Goal: Task Accomplishment & Management: Manage account settings

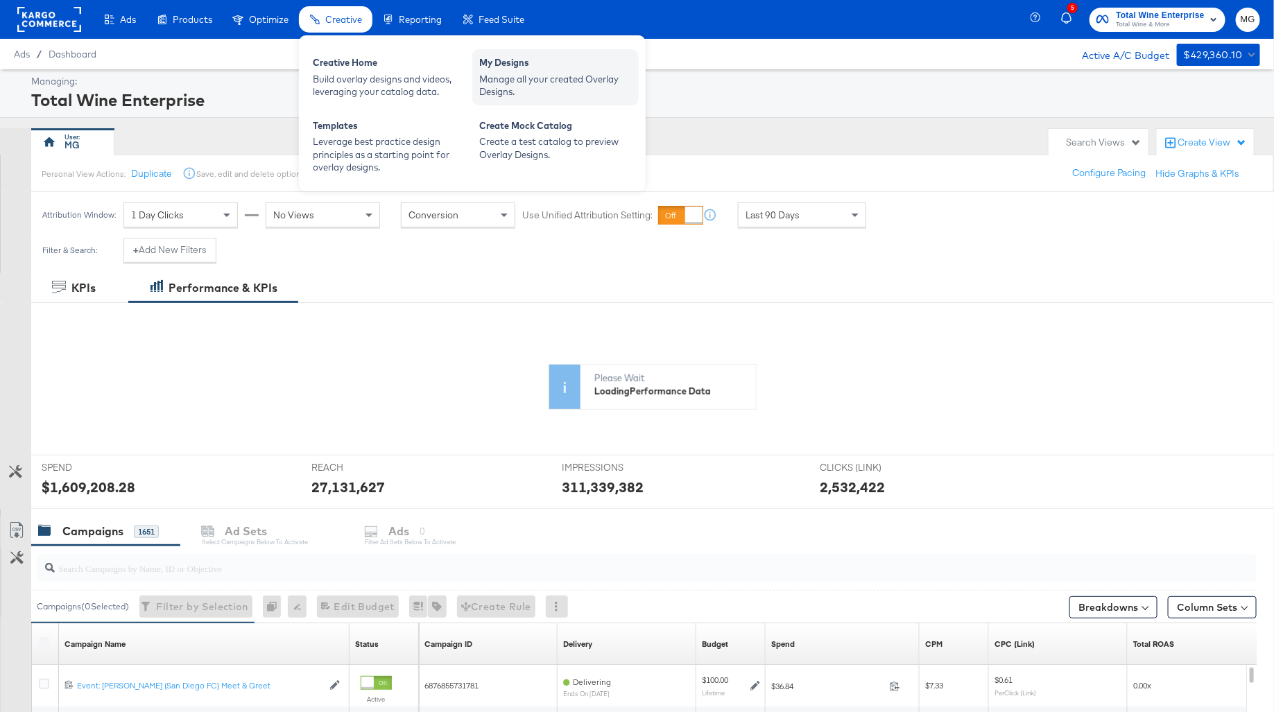
click at [535, 103] on div "My Designs Manage all your created Overlay Designs." at bounding box center [555, 77] width 166 height 56
click at [522, 83] on div "Manage all your created Overlay Designs." at bounding box center [555, 86] width 153 height 26
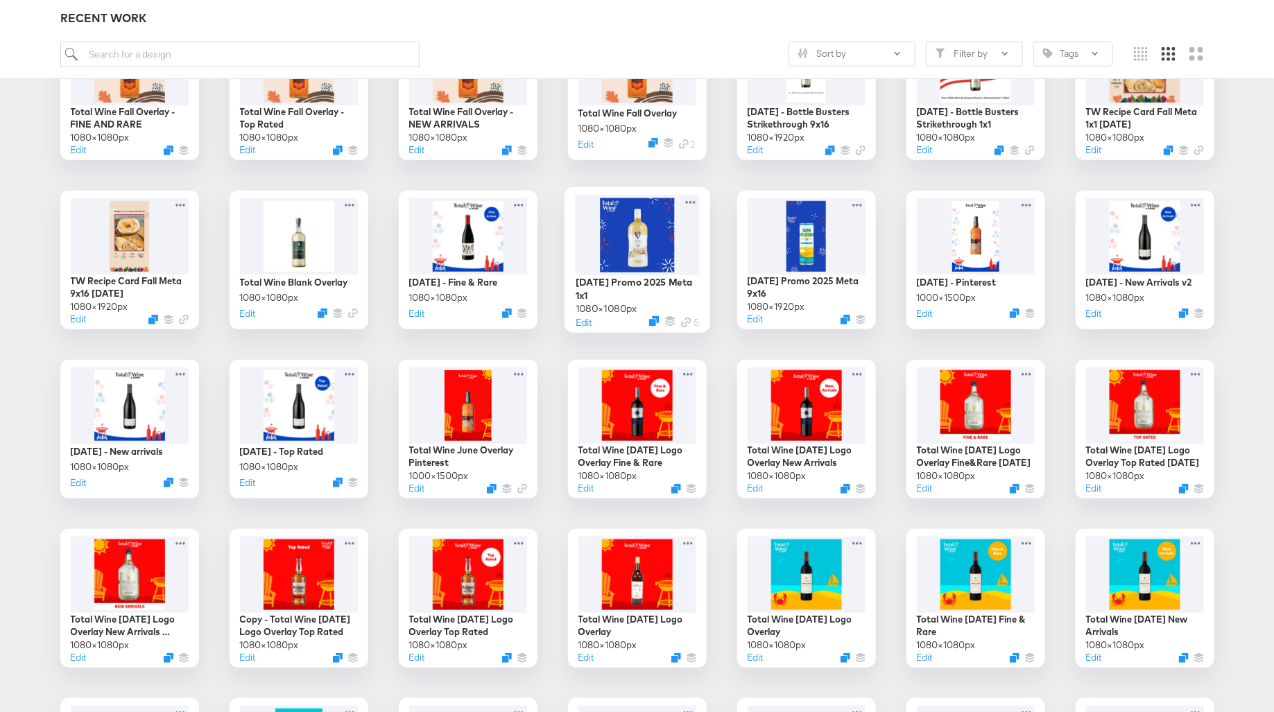
scroll to position [287, 0]
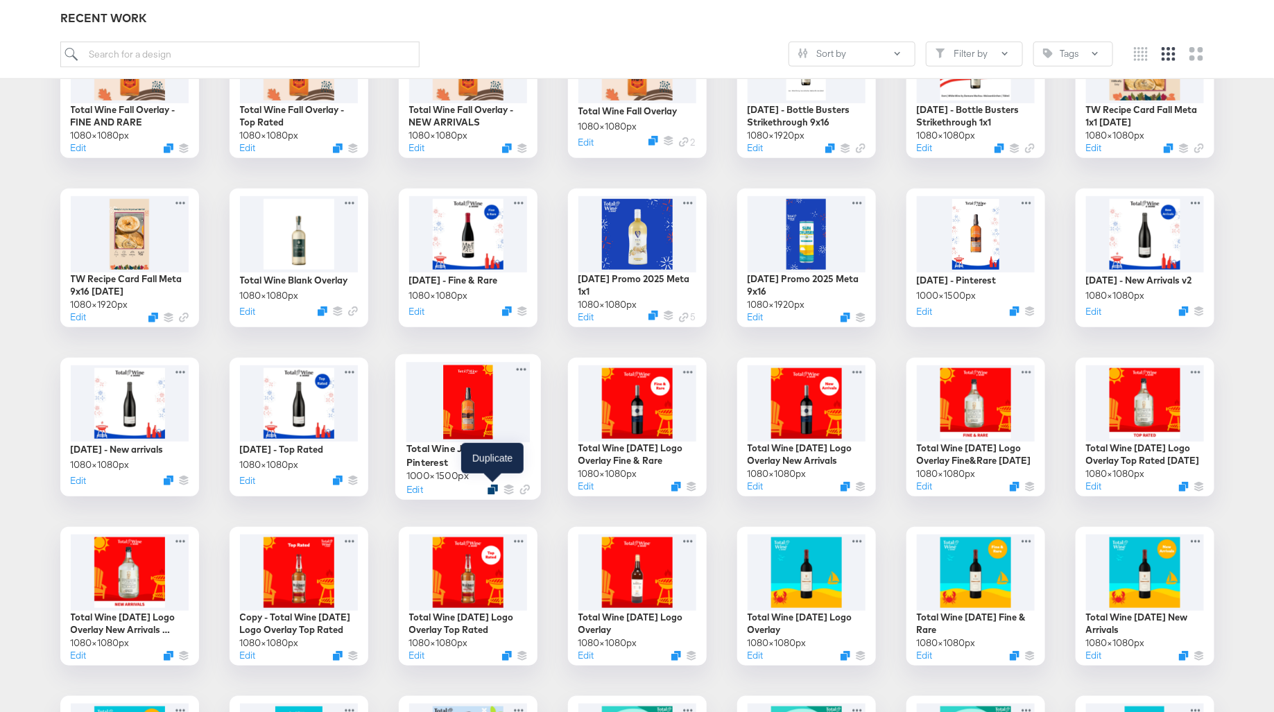
click at [489, 489] on icon "Duplicate" at bounding box center [492, 490] width 10 height 10
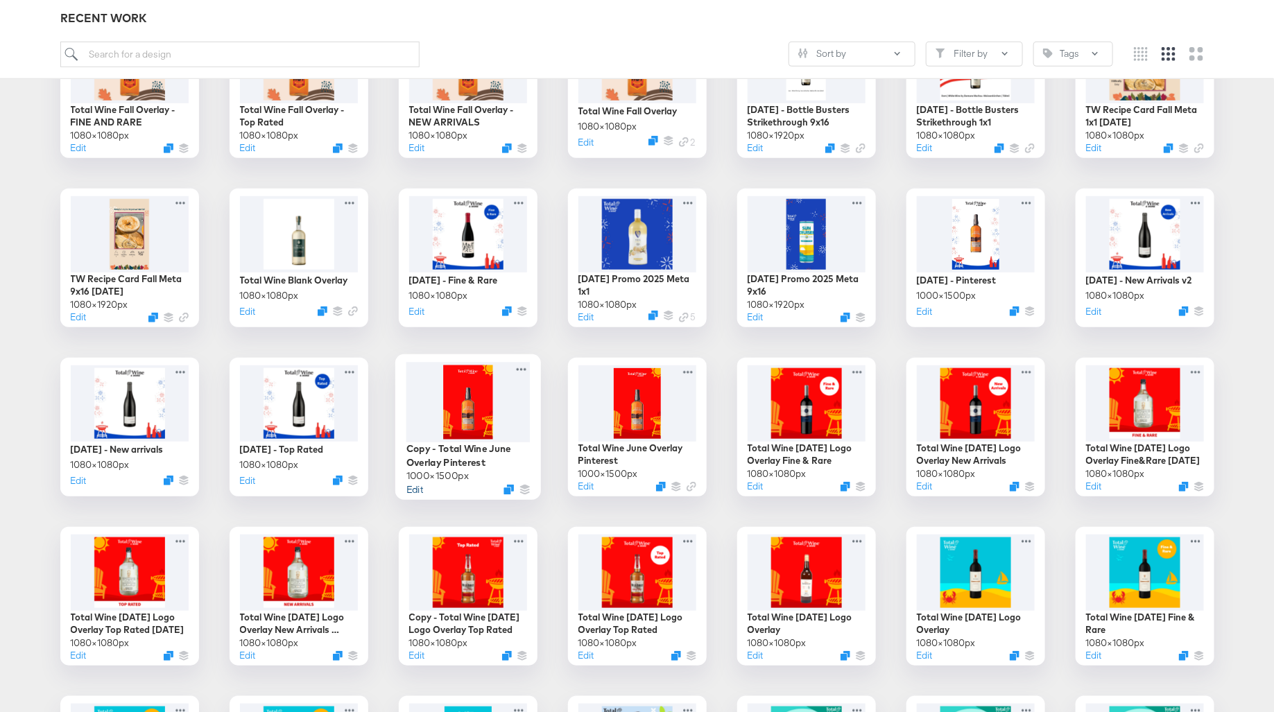
click at [413, 489] on button "Edit" at bounding box center [414, 489] width 17 height 13
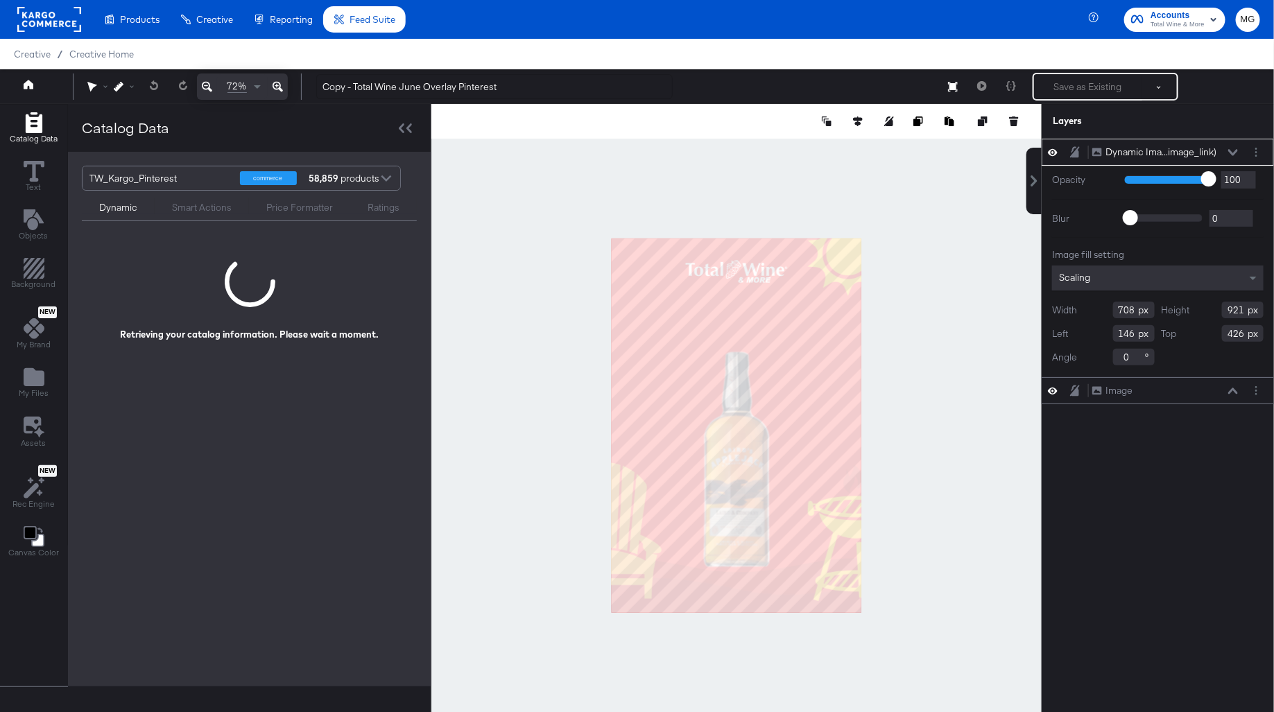
click at [905, 373] on div at bounding box center [736, 425] width 610 height 643
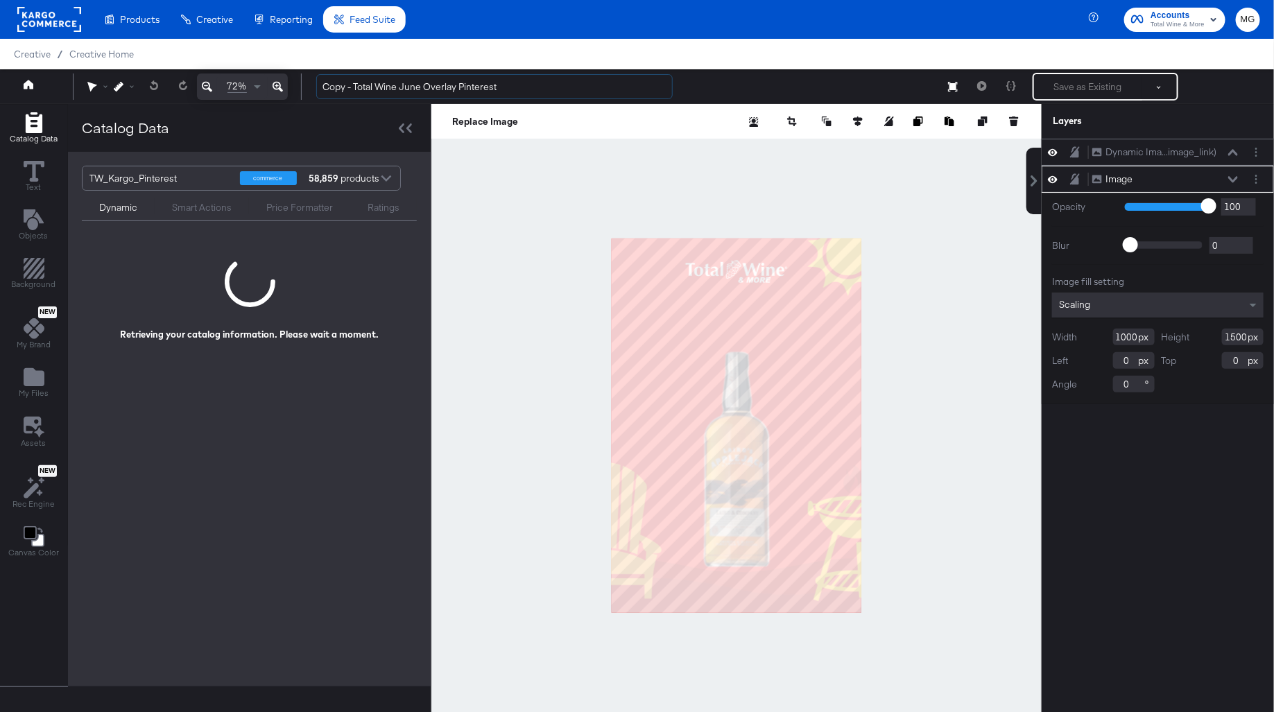
drag, startPoint x: 354, startPoint y: 87, endPoint x: 282, endPoint y: 87, distance: 71.4
click at [282, 87] on div "72% Copy - Total Wine June Overlay Pinterest Save as Existing See more options" at bounding box center [637, 86] width 1274 height 35
click at [375, 88] on input "Total Wine June Overlay Pinterest" at bounding box center [494, 87] width 356 height 26
type input "Total Wine Fall Overlay Pinterest"
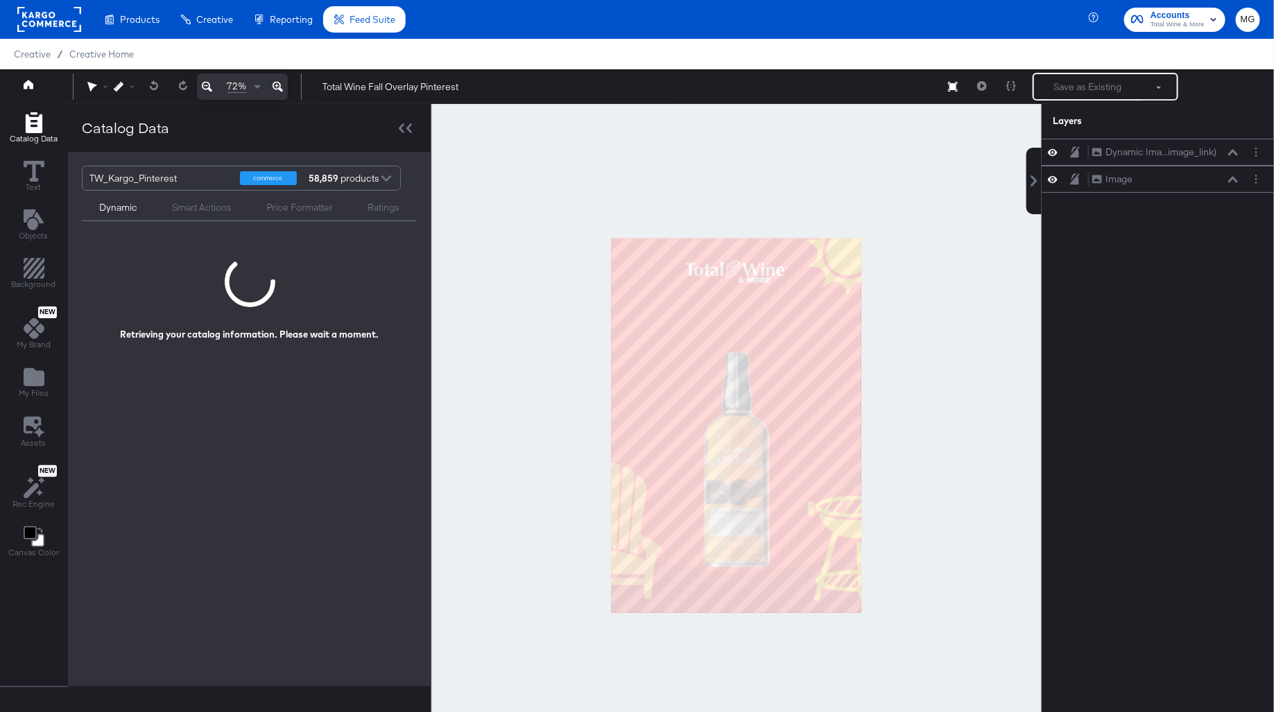
click at [541, 249] on div at bounding box center [736, 425] width 610 height 643
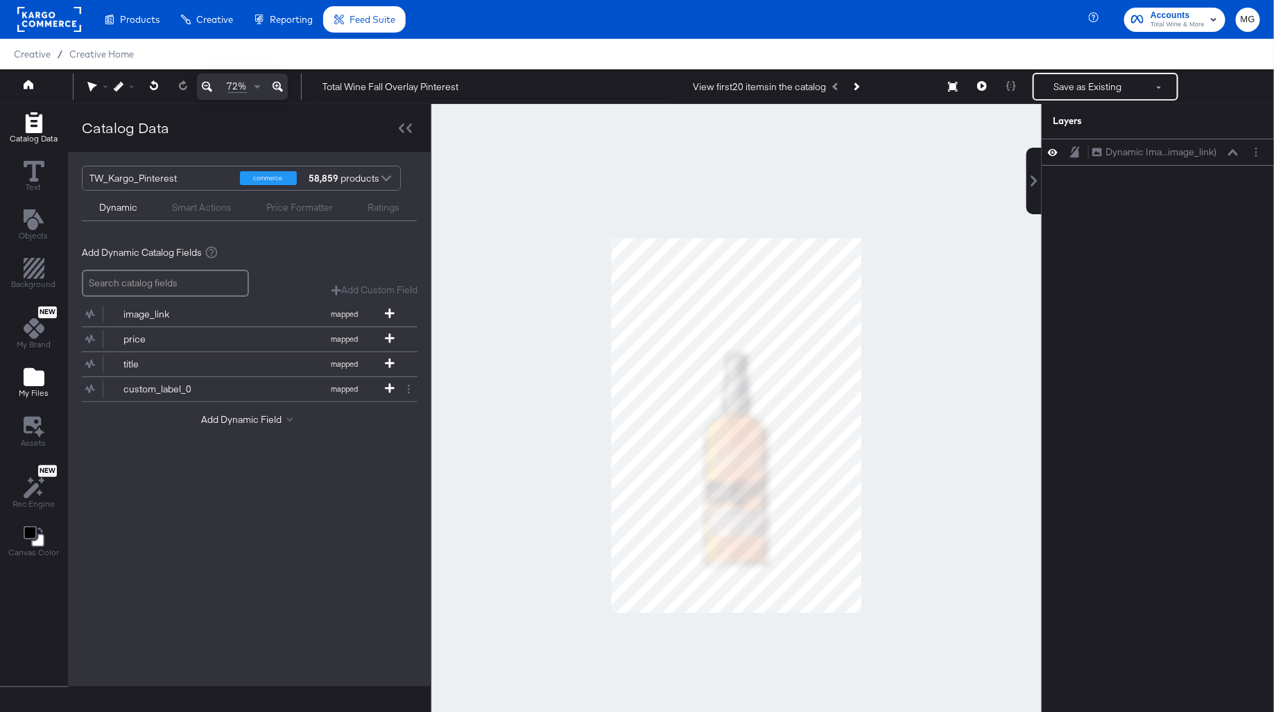
click at [34, 364] on button "My Files" at bounding box center [33, 384] width 46 height 40
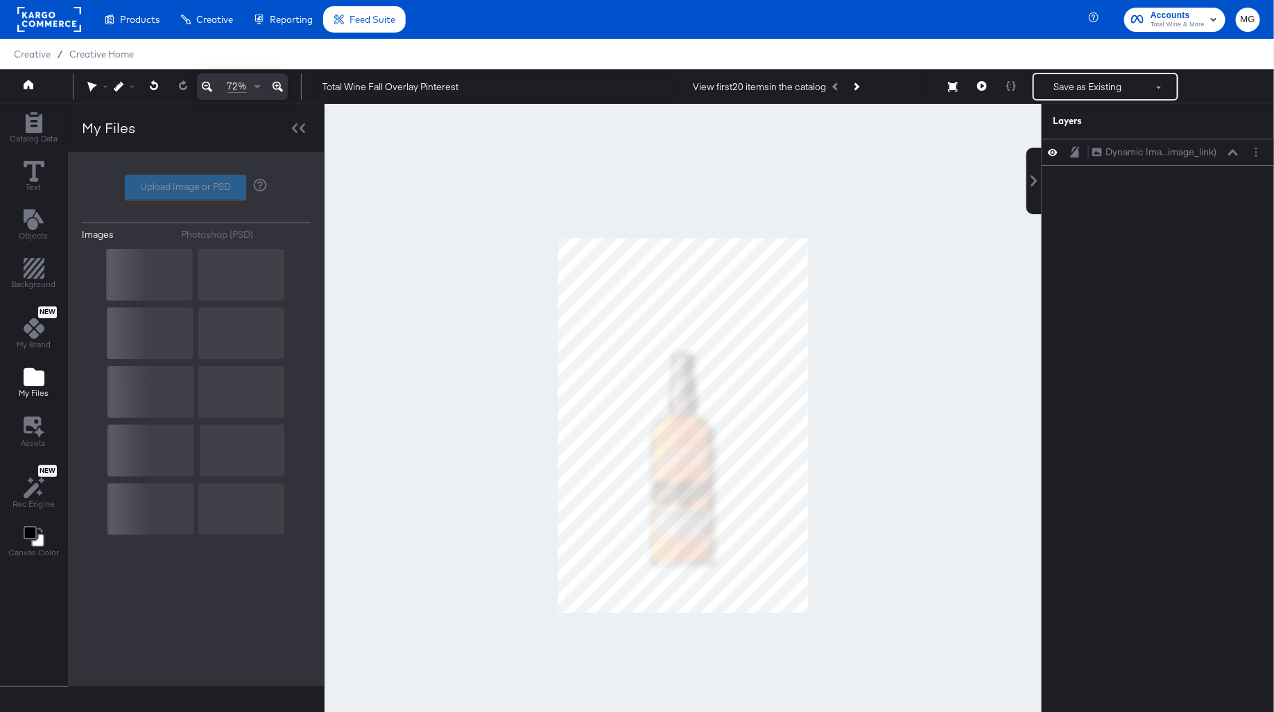
click at [33, 381] on icon "Add Files" at bounding box center [34, 377] width 21 height 18
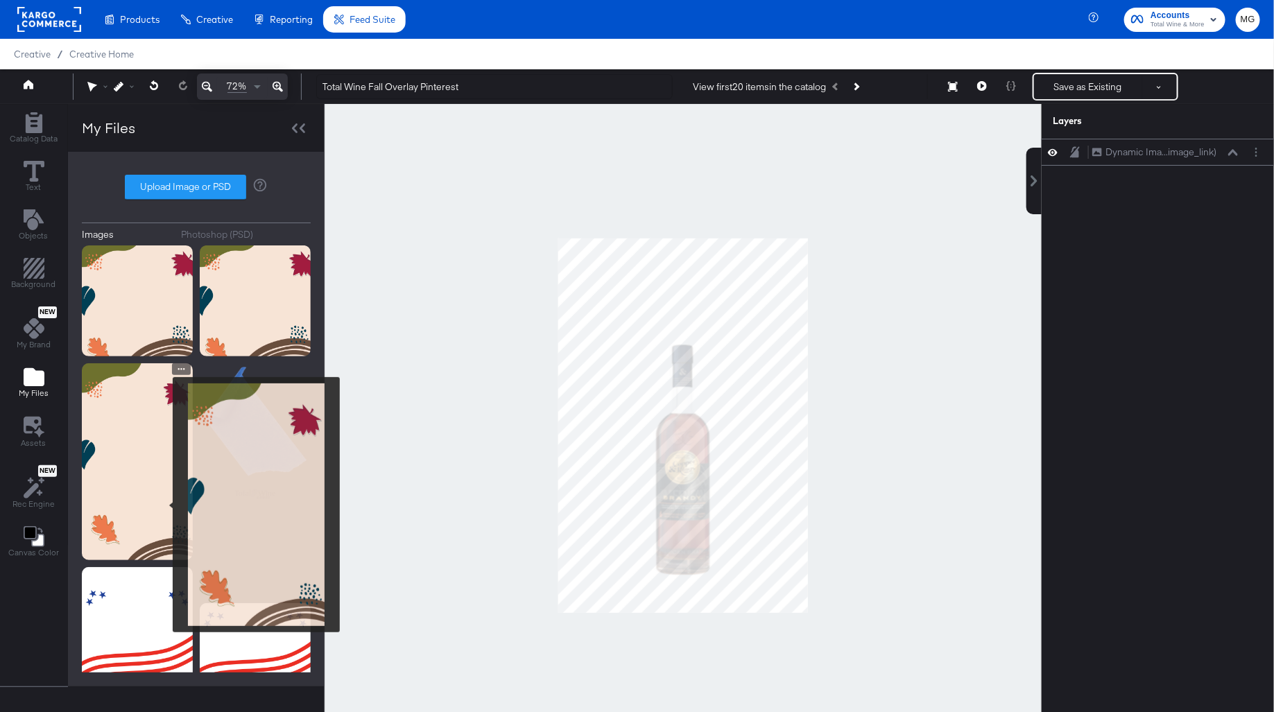
click at [164, 505] on img at bounding box center [137, 461] width 111 height 197
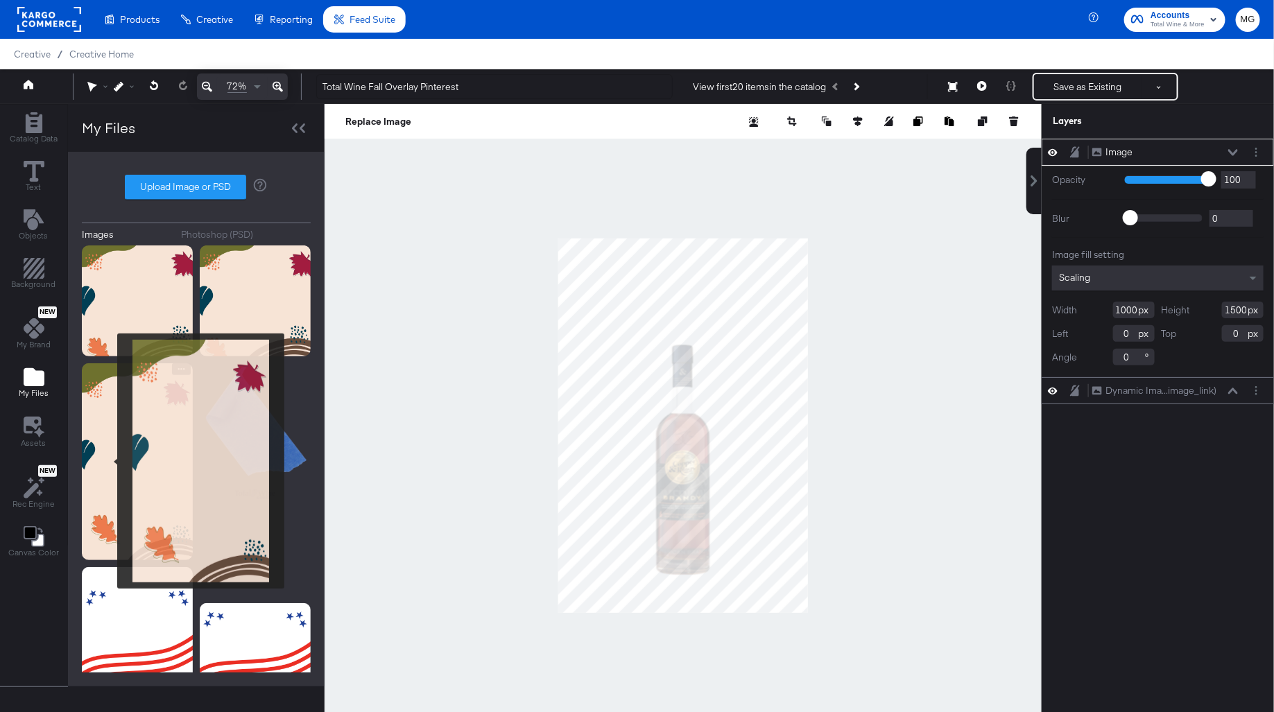
click at [108, 461] on img at bounding box center [137, 461] width 111 height 197
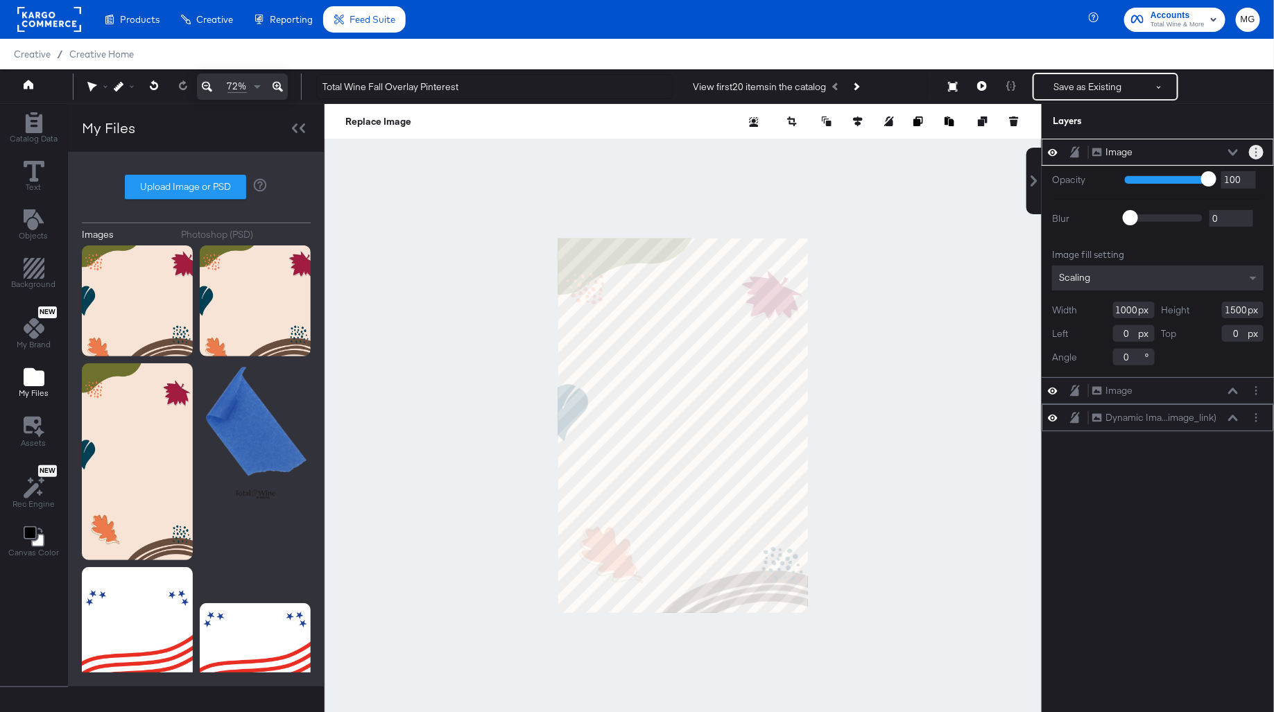
drag, startPoint x: 1253, startPoint y: 151, endPoint x: 1246, endPoint y: 415, distance: 263.5
click at [1246, 415] on div "Image Image Opacity 1 100 100 Blur 0 2000 0 Image fill setting Scaling Width 10…" at bounding box center [1157, 285] width 232 height 293
click at [1238, 150] on icon at bounding box center [1233, 152] width 10 height 7
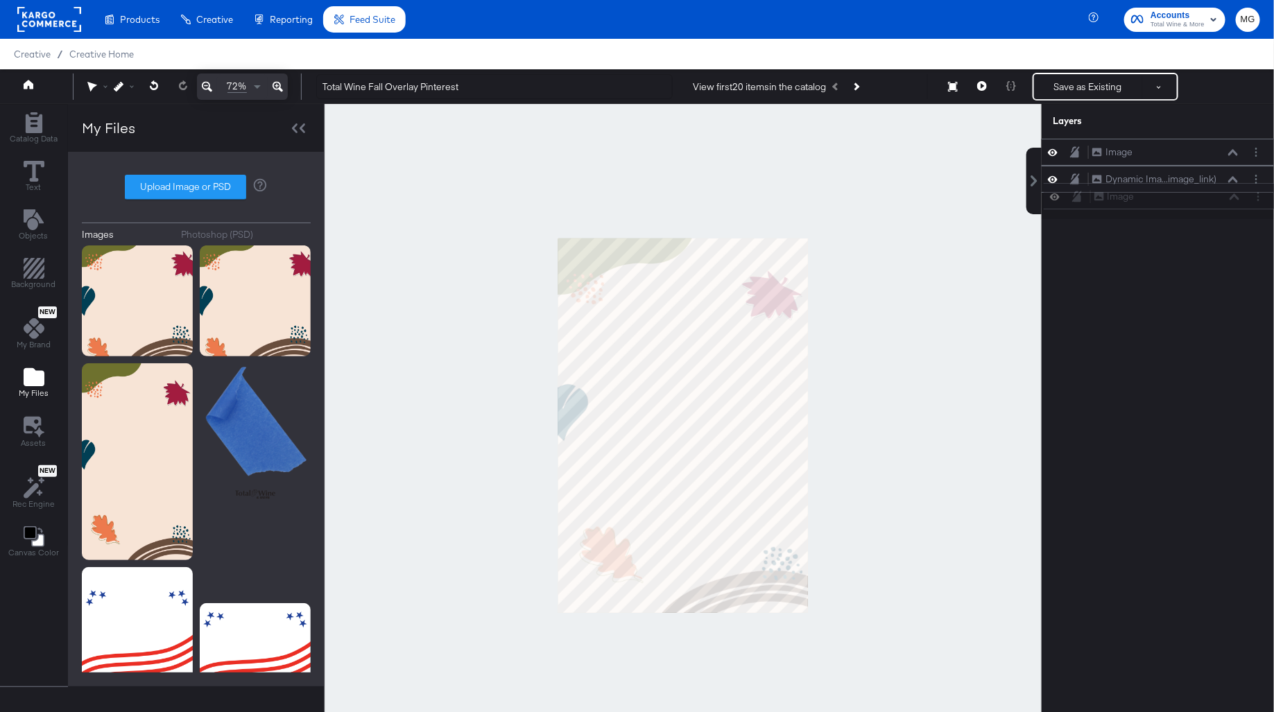
drag, startPoint x: 1255, startPoint y: 152, endPoint x: 1256, endPoint y: 201, distance: 49.2
click at [1256, 201] on div "Image Image Image Image Dynamic Ima...image_link) Dynamic Image (image_link)" at bounding box center [1157, 179] width 232 height 80
drag, startPoint x: 1251, startPoint y: 150, endPoint x: 1257, endPoint y: 234, distance: 83.4
click at [1257, 234] on div "Image Image Dynamic Ima...image_link) Dynamic Image (image_link) Image Image" at bounding box center [1149, 432] width 250 height 587
drag, startPoint x: 1257, startPoint y: 150, endPoint x: 1267, endPoint y: 236, distance: 86.6
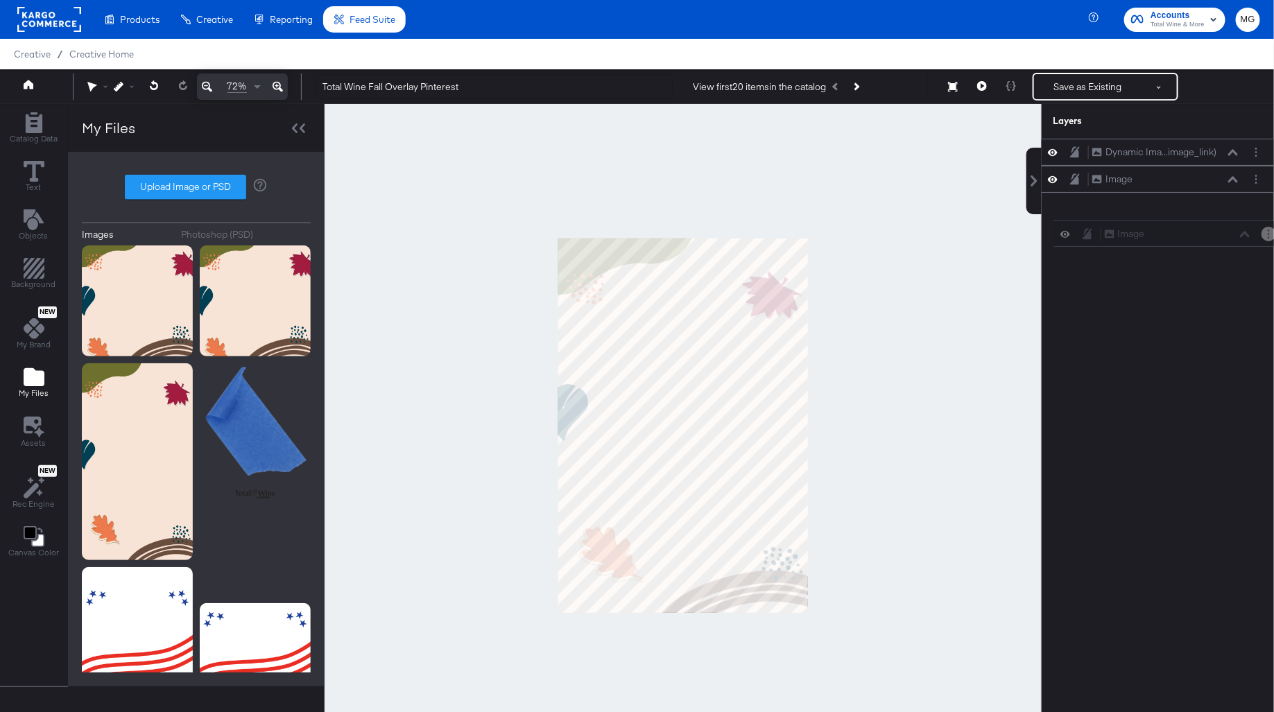
click at [1268, 238] on div "Image Image Dynamic Ima...image_link) Dynamic Image (image_link) Image Image" at bounding box center [1149, 432] width 250 height 587
click at [862, 415] on div at bounding box center [682, 425] width 717 height 643
drag, startPoint x: 1260, startPoint y: 180, endPoint x: 1260, endPoint y: 136, distance: 43.7
click at [1260, 136] on div "Layers Image Image Dynamic Ima...image_link) Dynamic Image (image_link) Image I…" at bounding box center [1157, 415] width 232 height 622
drag, startPoint x: 1255, startPoint y: 178, endPoint x: 1254, endPoint y: 139, distance: 39.5
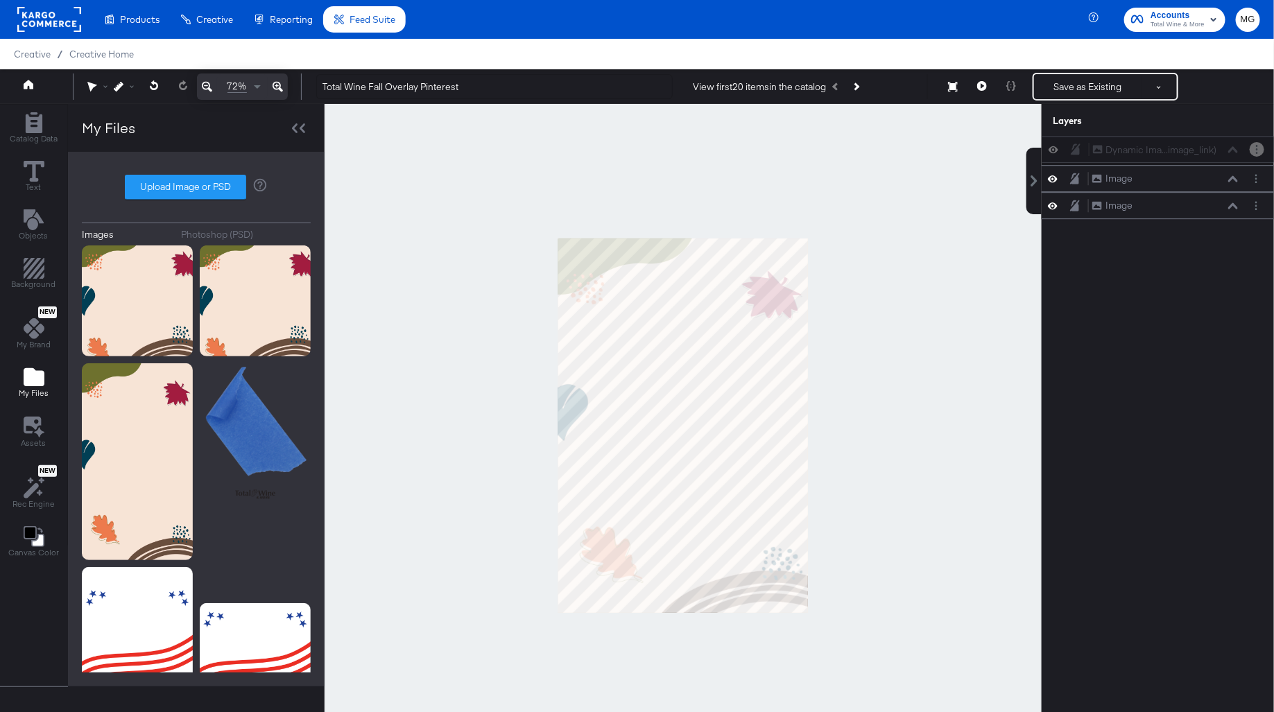
click at [1254, 139] on div "Image Image Dynamic Ima...image_link) Dynamic Image (image_link) Image Image" at bounding box center [1157, 179] width 232 height 80
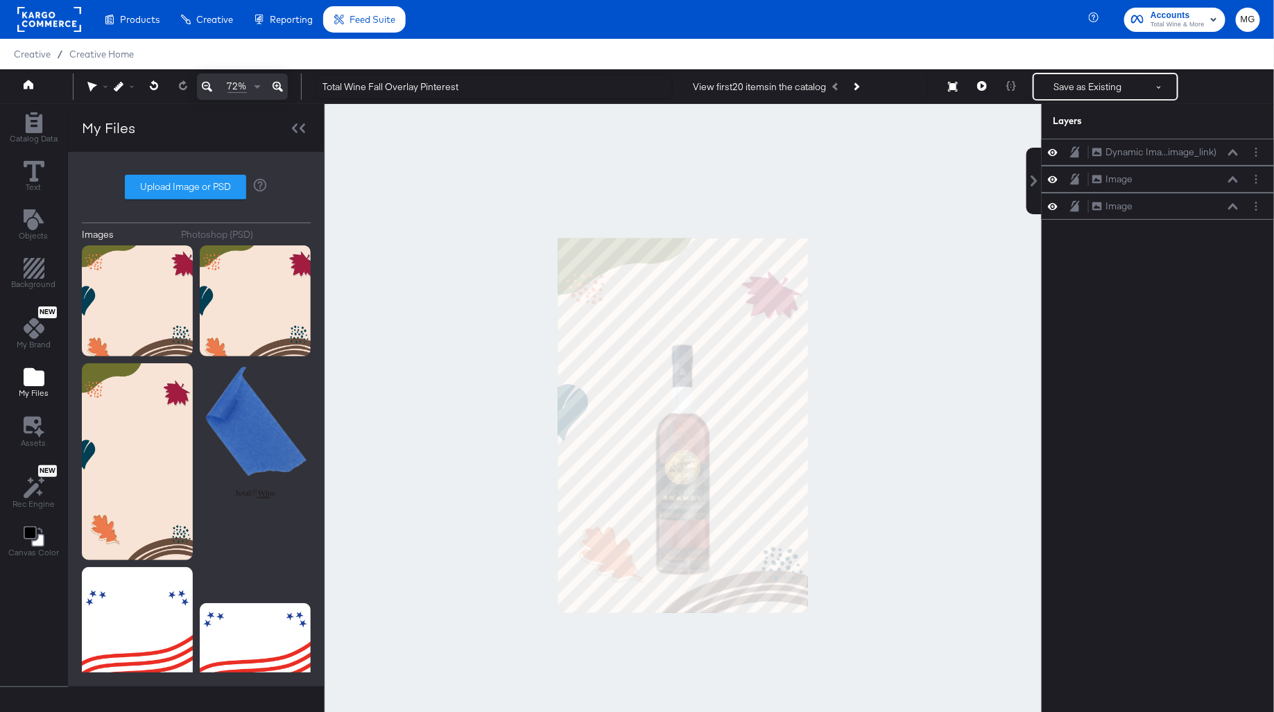
click at [903, 396] on div at bounding box center [682, 425] width 717 height 643
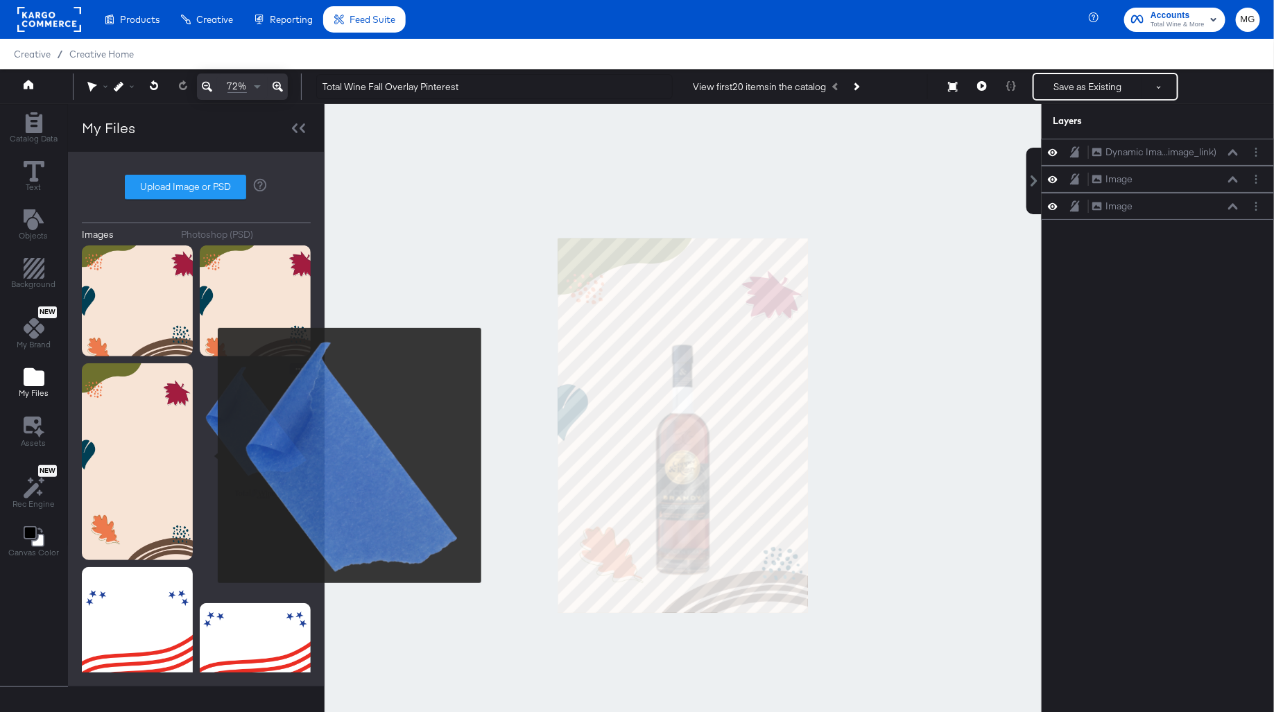
scroll to position [132, 0]
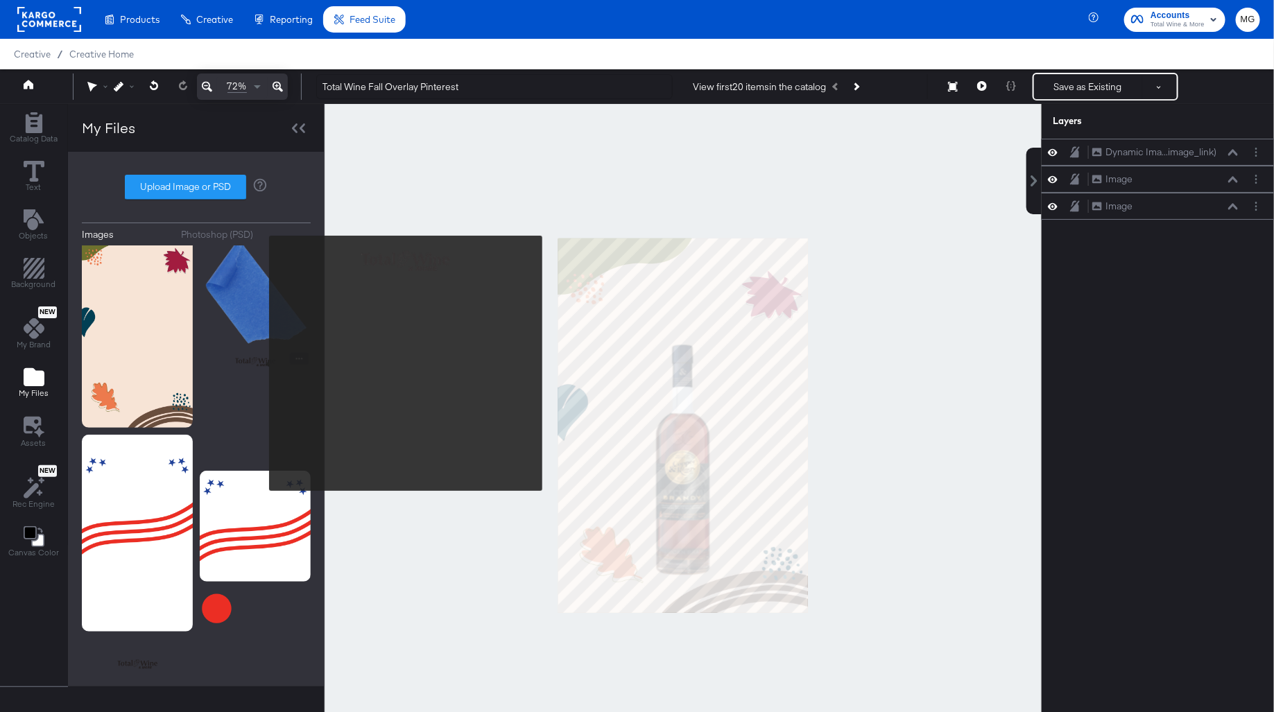
click at [260, 363] on img at bounding box center [255, 408] width 111 height 111
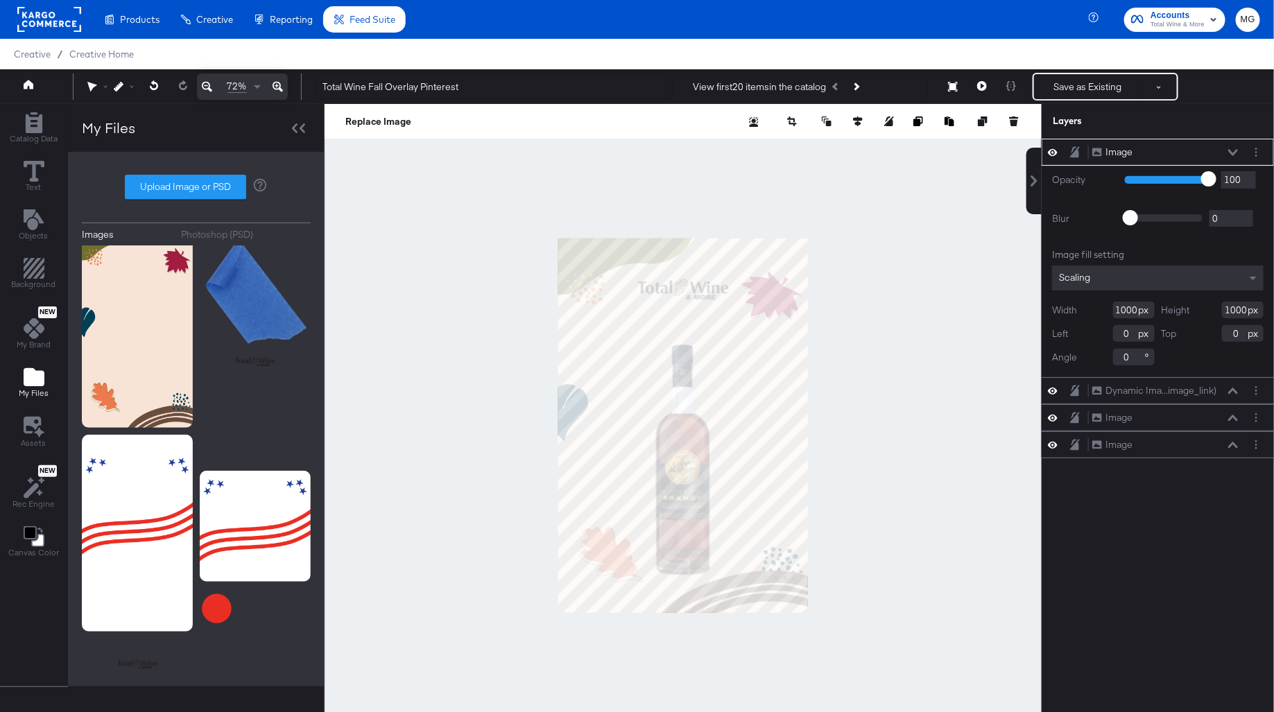
type input "125"
click at [513, 261] on div at bounding box center [682, 425] width 717 height 643
type input "1106"
type input "-106"
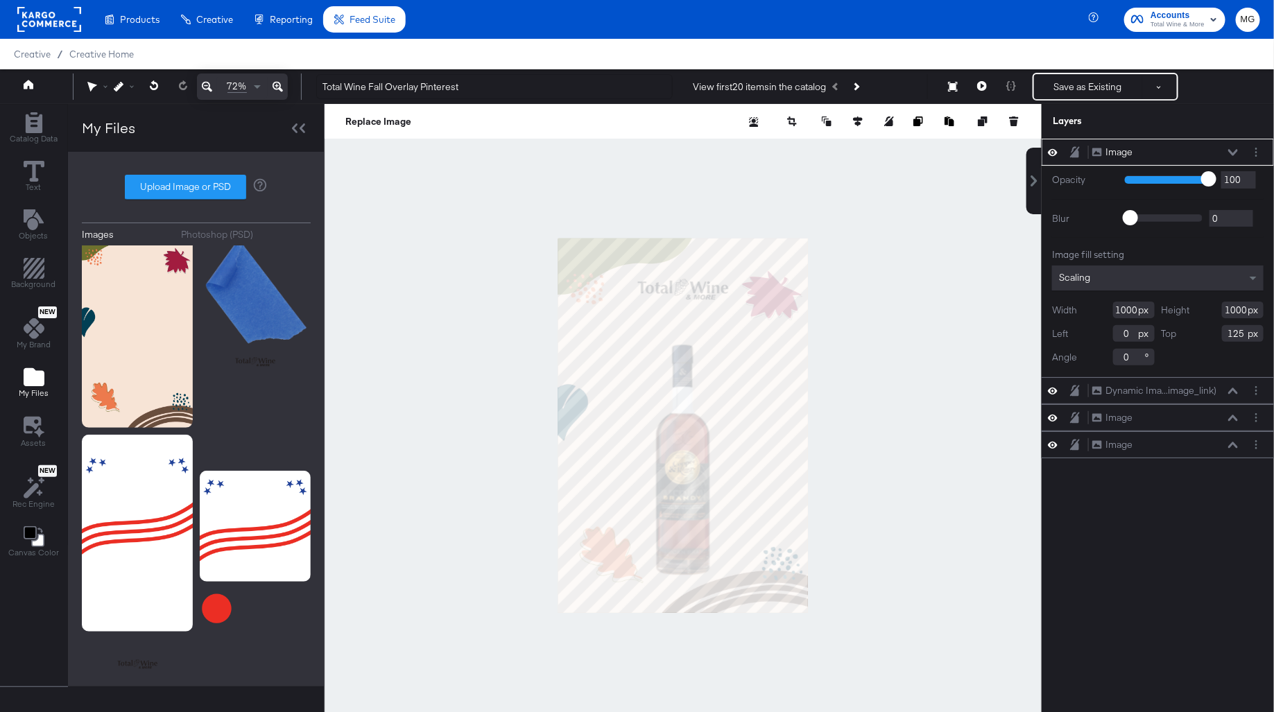
type input "19"
type input "-53"
type input "144"
click at [903, 332] on div at bounding box center [682, 425] width 717 height 643
type input "116"
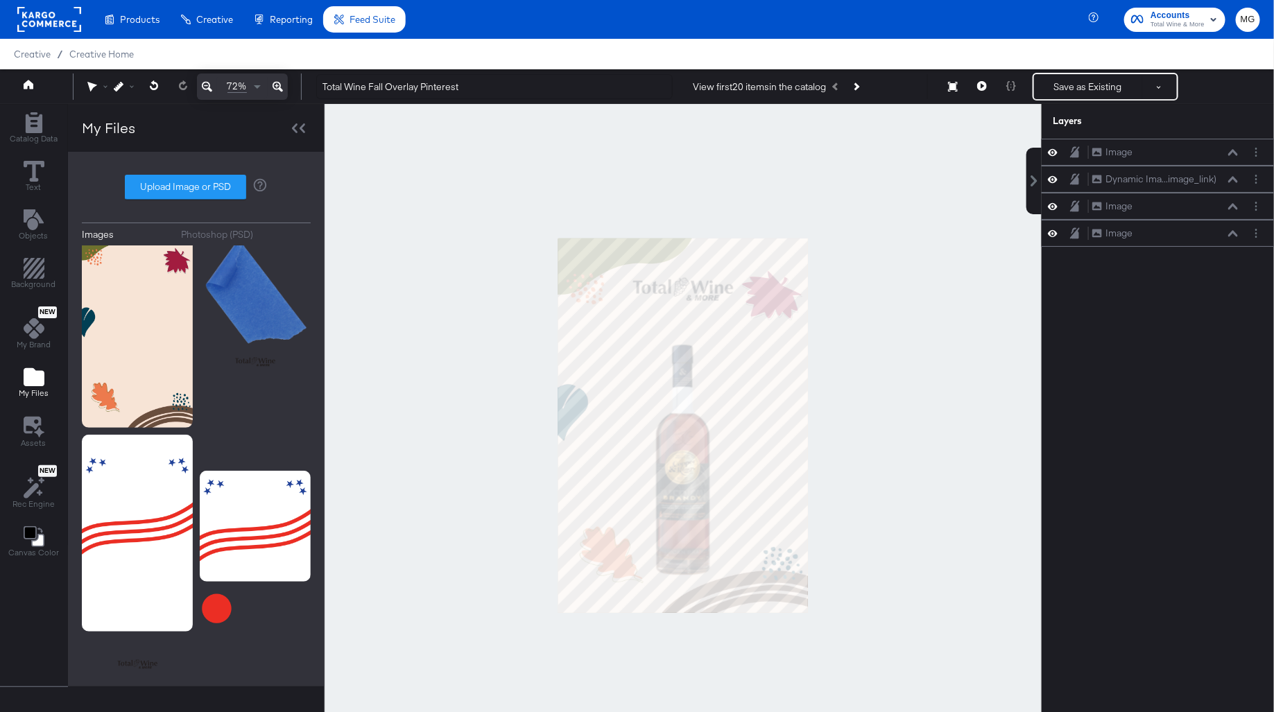
click at [883, 316] on div at bounding box center [682, 425] width 717 height 643
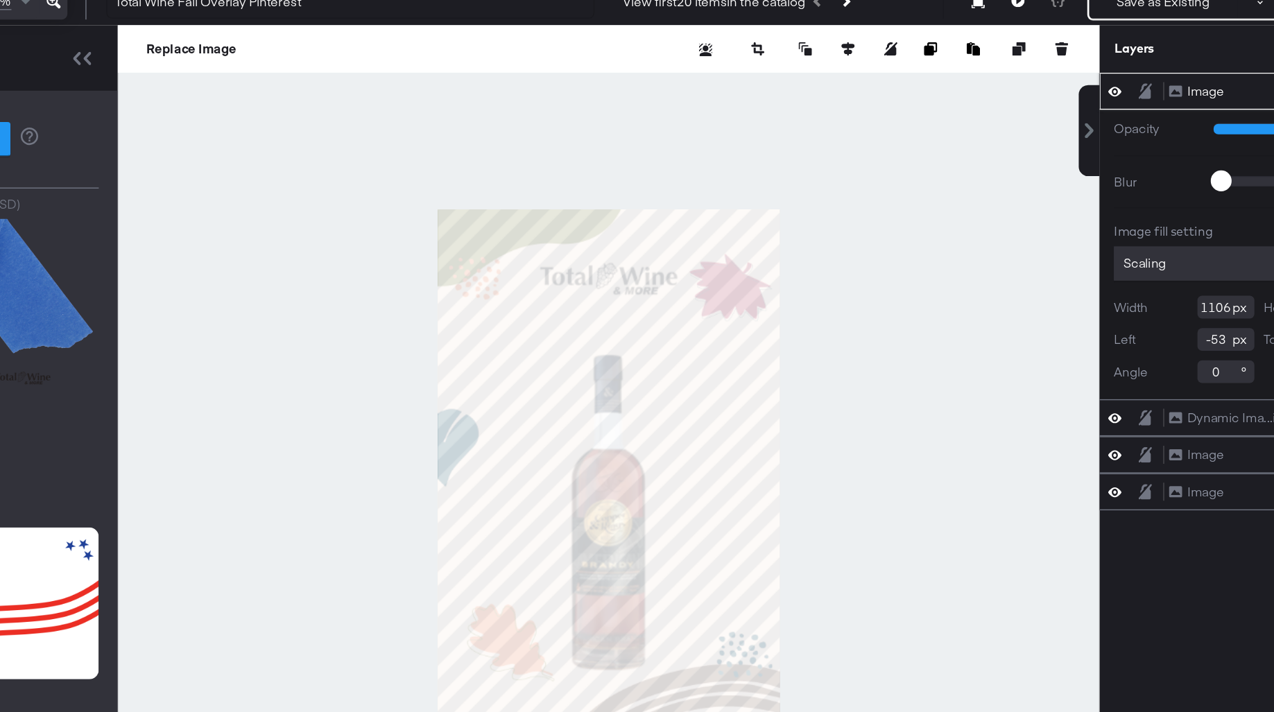
scroll to position [0, 0]
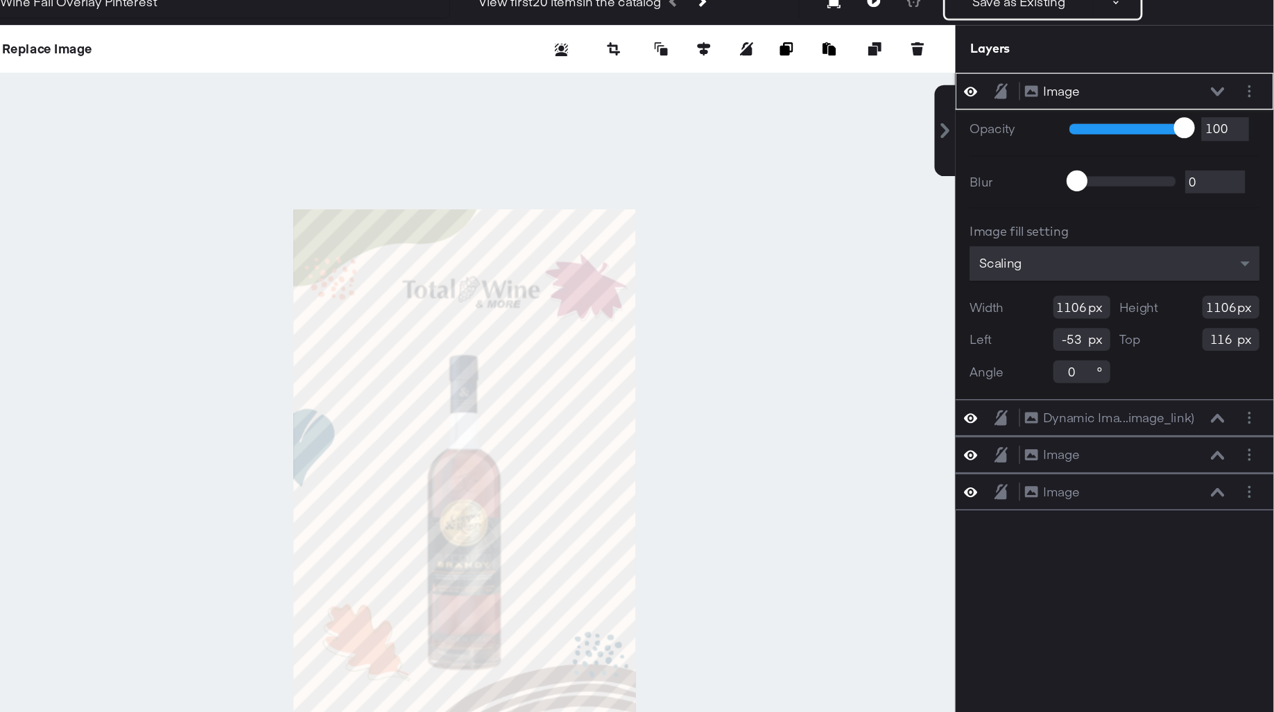
type input "155"
click at [886, 319] on div at bounding box center [682, 425] width 717 height 643
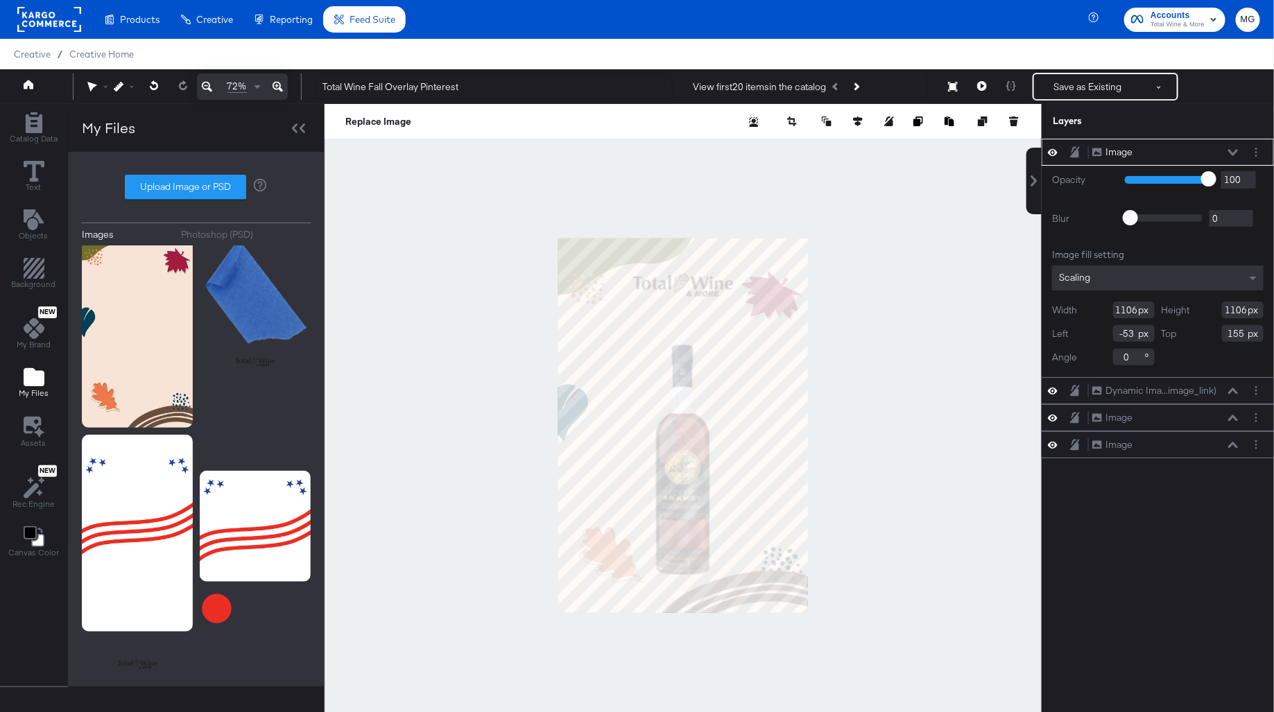
type input "99"
click at [874, 319] on div at bounding box center [682, 425] width 717 height 643
type input "124"
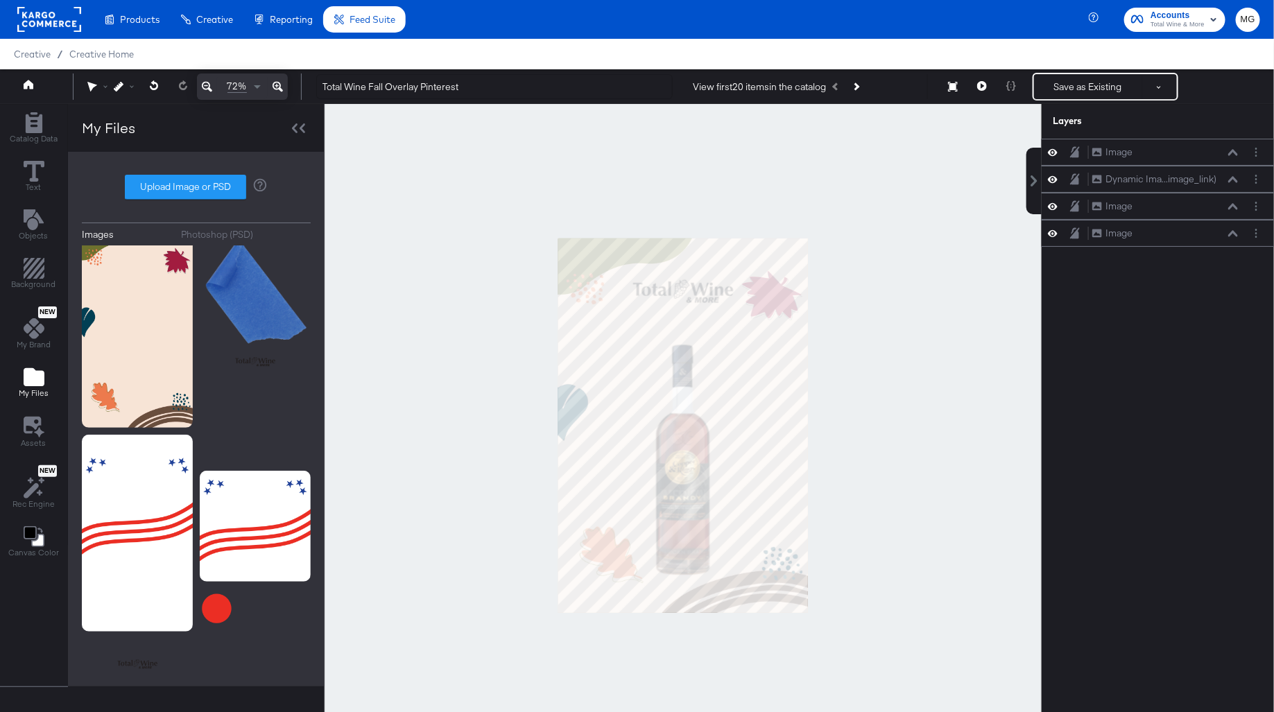
click at [921, 345] on div at bounding box center [682, 425] width 717 height 643
click at [1075, 91] on button "Save as Existing" at bounding box center [1088, 86] width 108 height 25
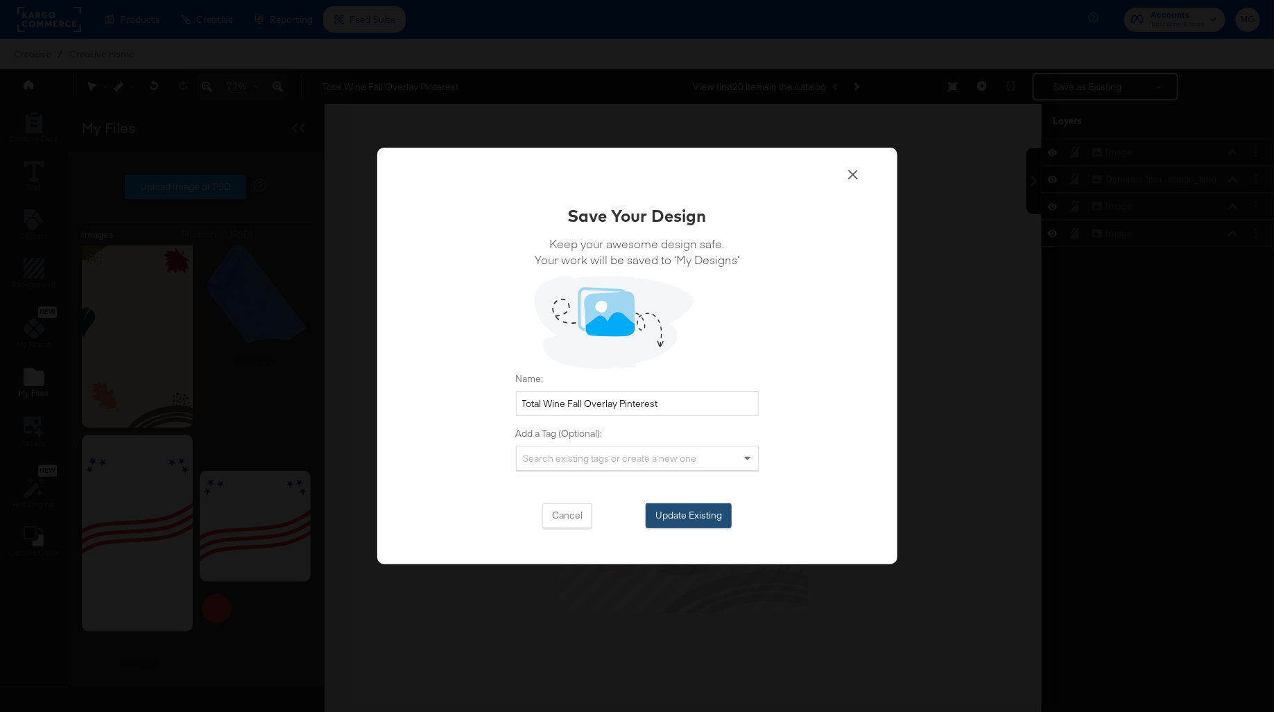
click at [693, 506] on button "Update Existing" at bounding box center [688, 515] width 86 height 25
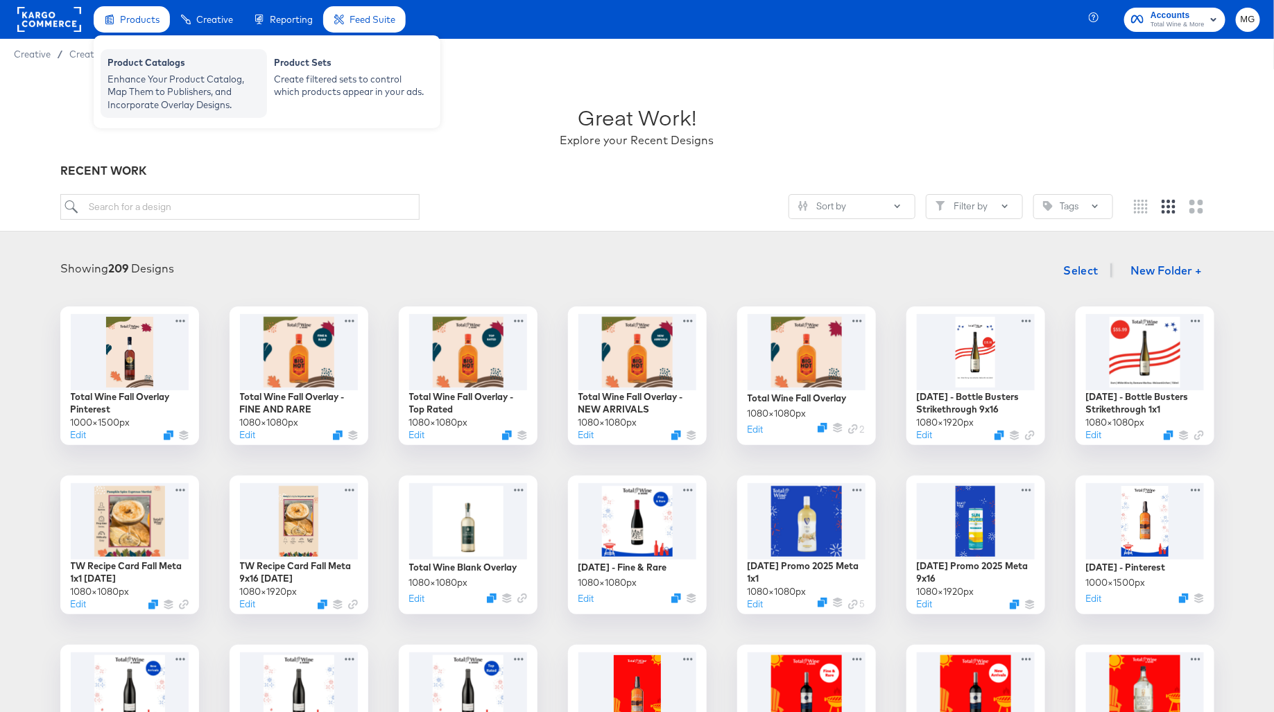
click at [142, 78] on div "Enhance Your Product Catalog, Map Them to Publishers, and Incorporate Overlay D…" at bounding box center [183, 92] width 153 height 39
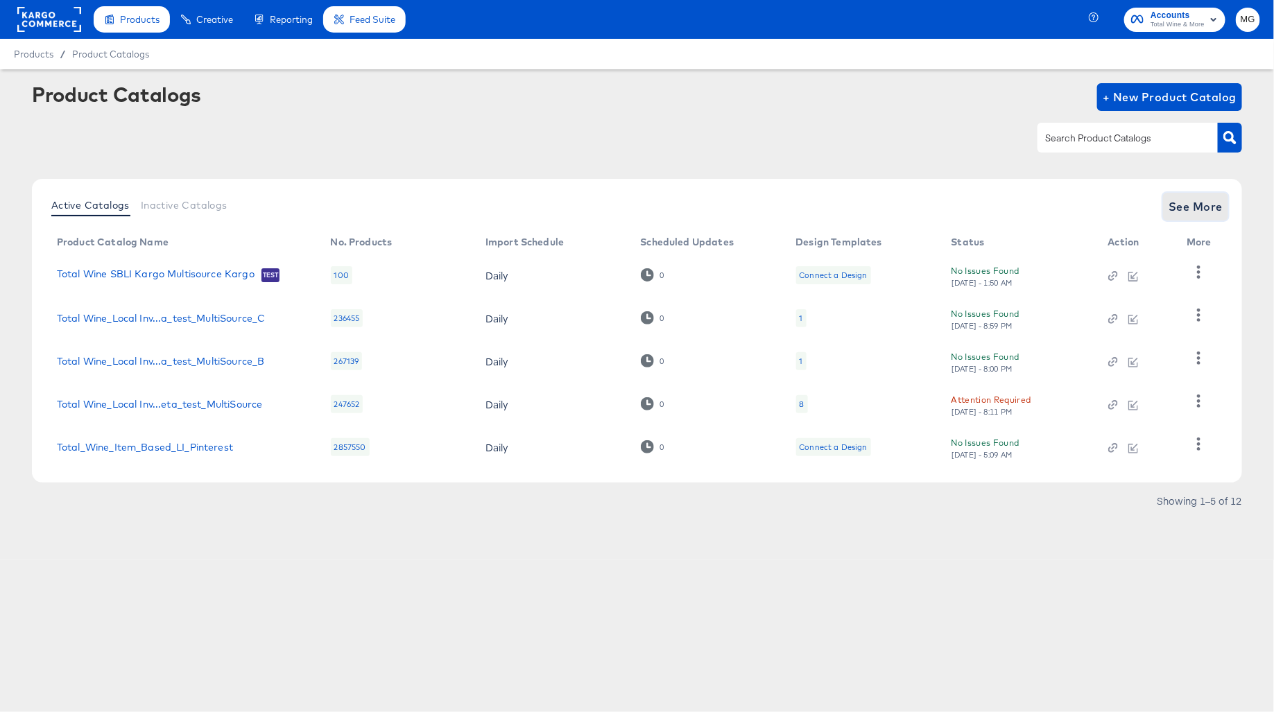
click at [1213, 210] on span "See More" at bounding box center [1195, 206] width 54 height 19
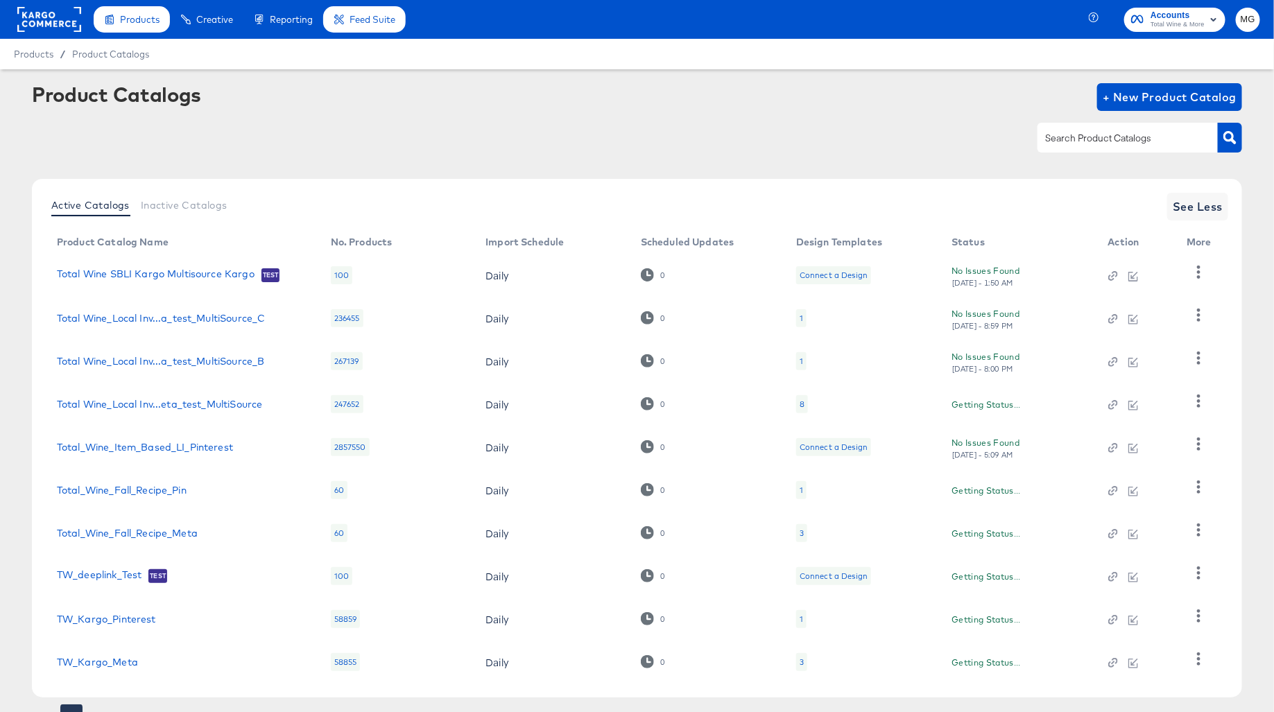
scroll to position [62, 0]
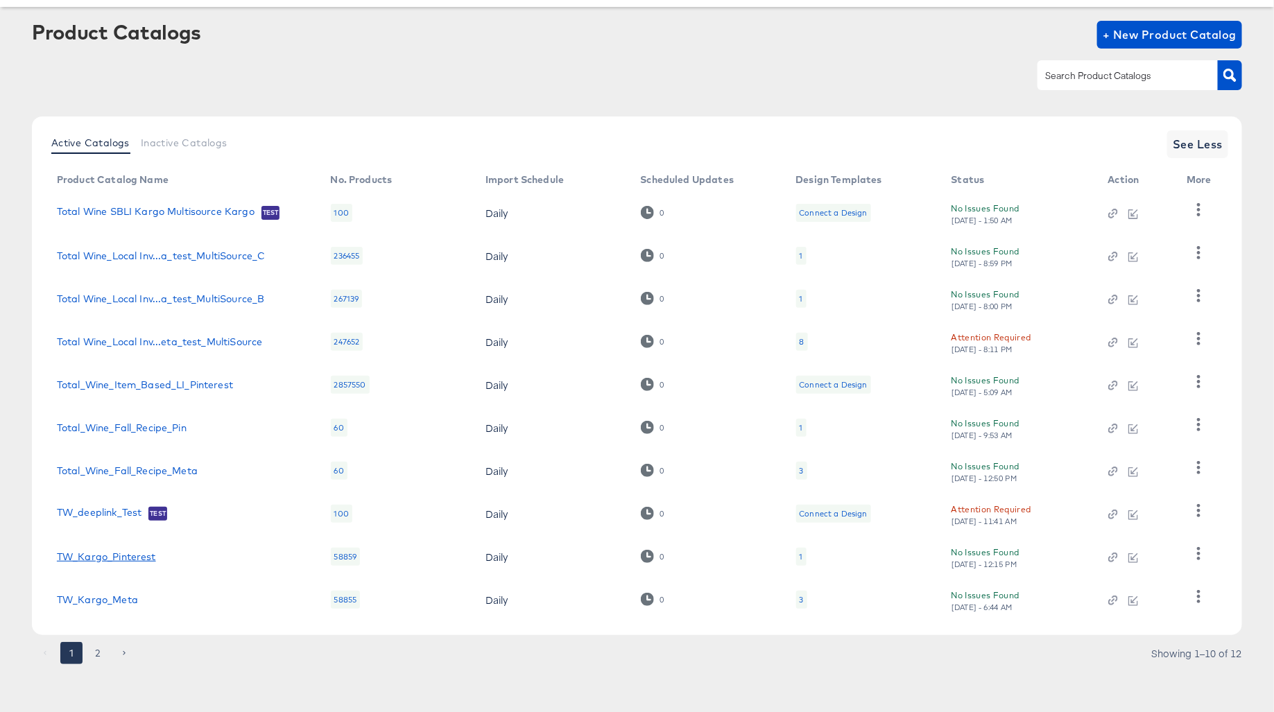
click at [124, 557] on link "TW_Kargo_Pinterest" at bounding box center [106, 556] width 99 height 11
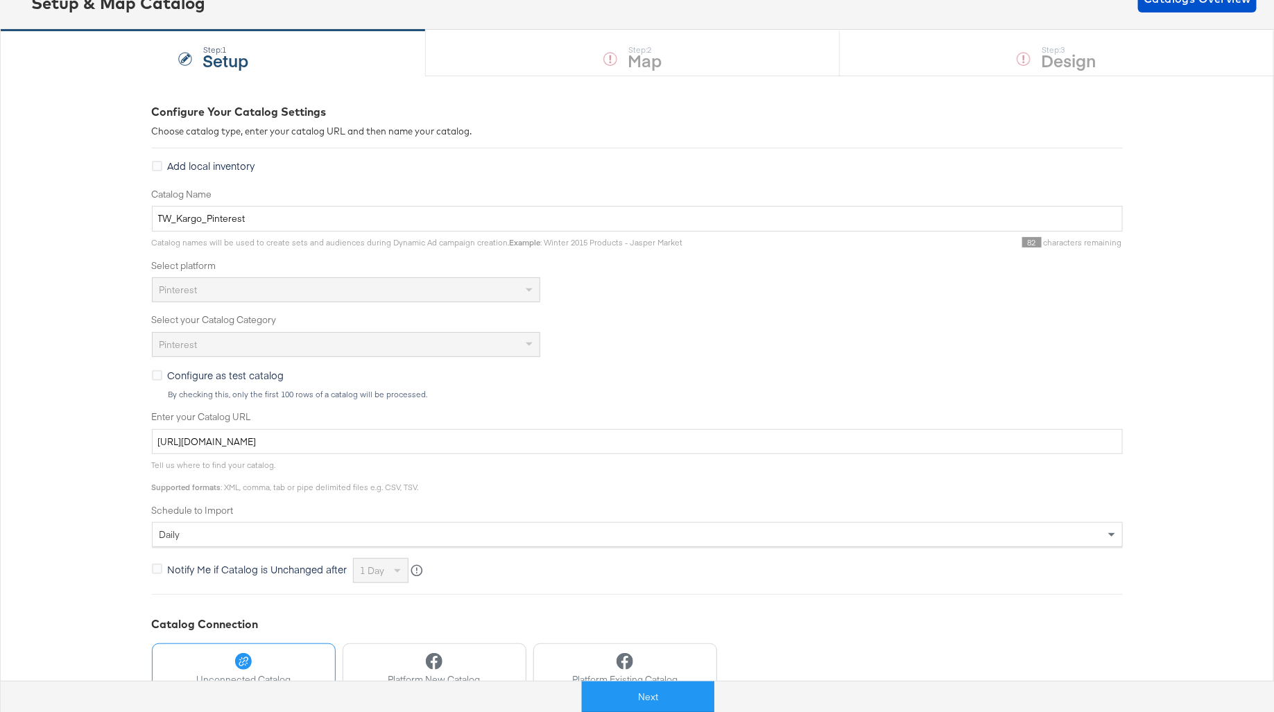
scroll to position [119, 0]
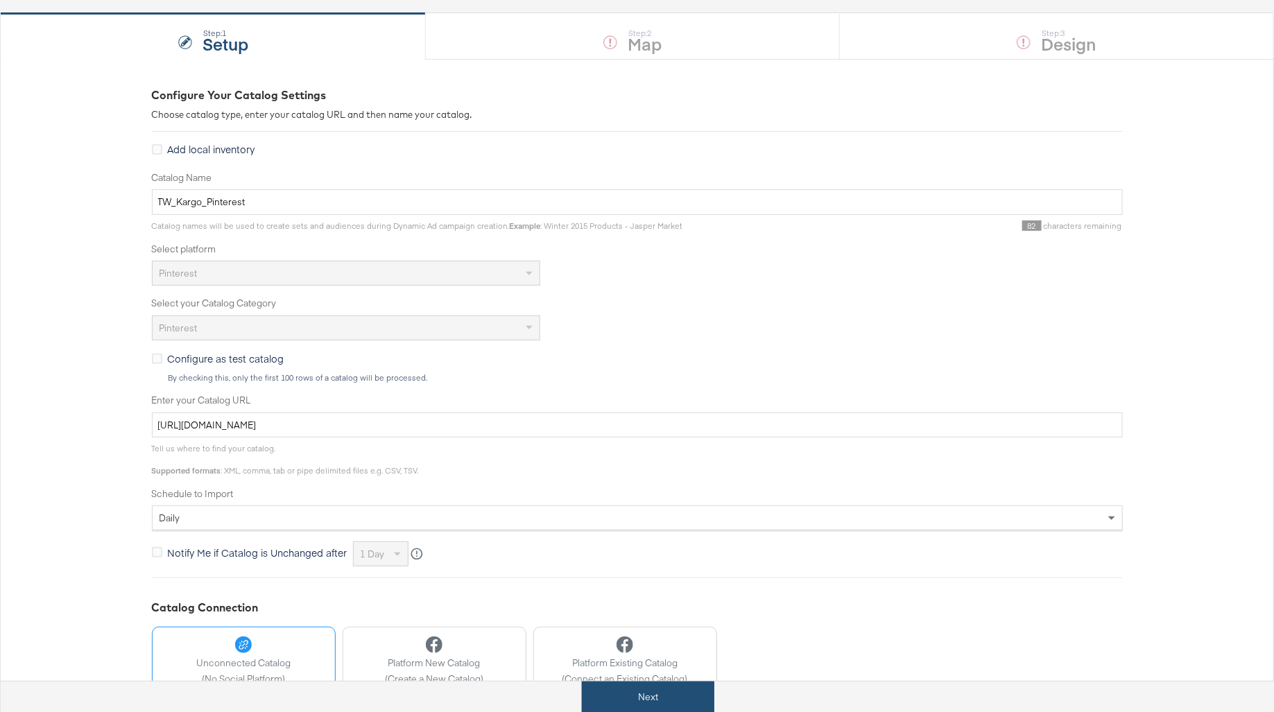
click at [663, 705] on button "Next" at bounding box center [648, 697] width 132 height 31
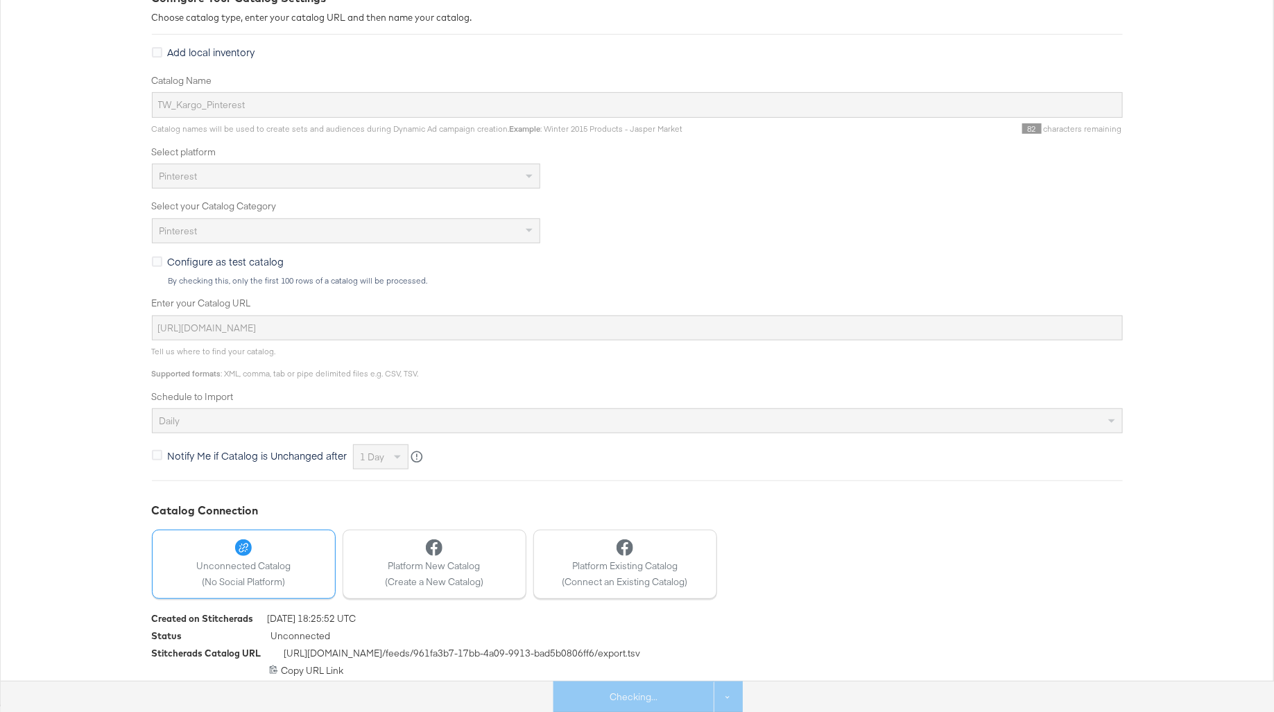
scroll to position [0, 0]
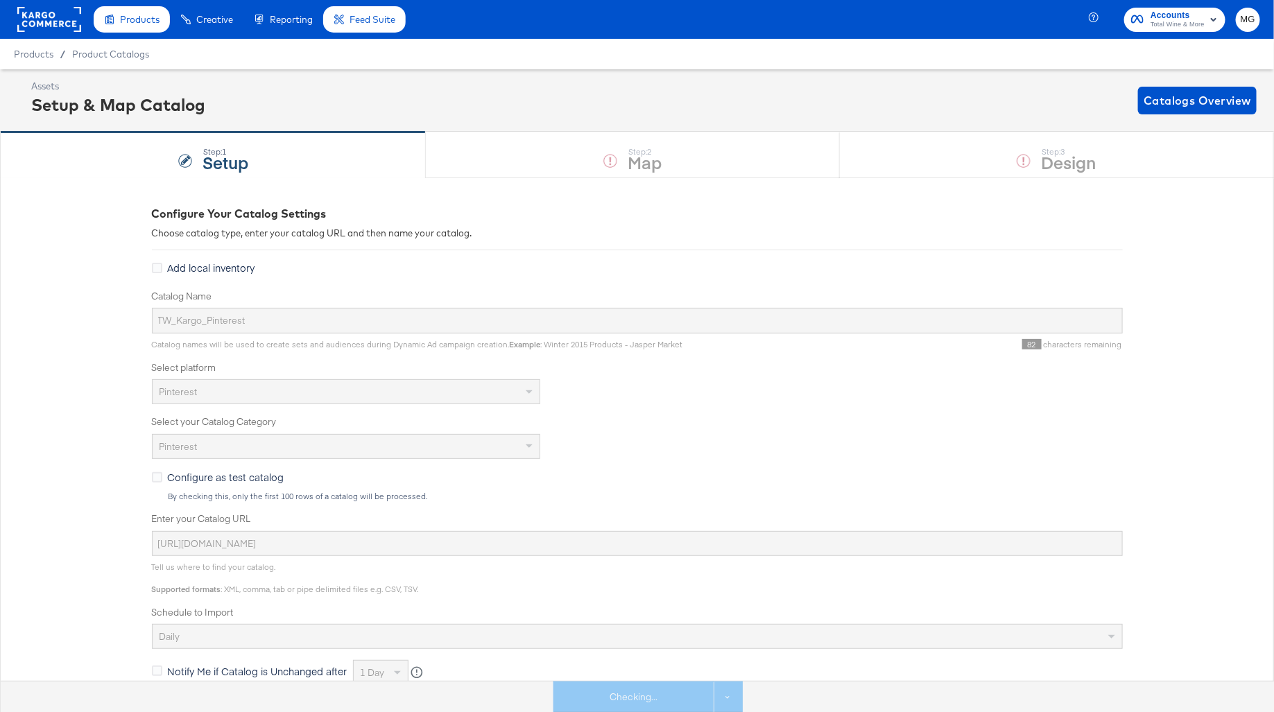
click at [1195, 342] on div "Configure Your Catalog Settings Choose catalog type, enter your catalog URL and…" at bounding box center [637, 548] width 1274 height 743
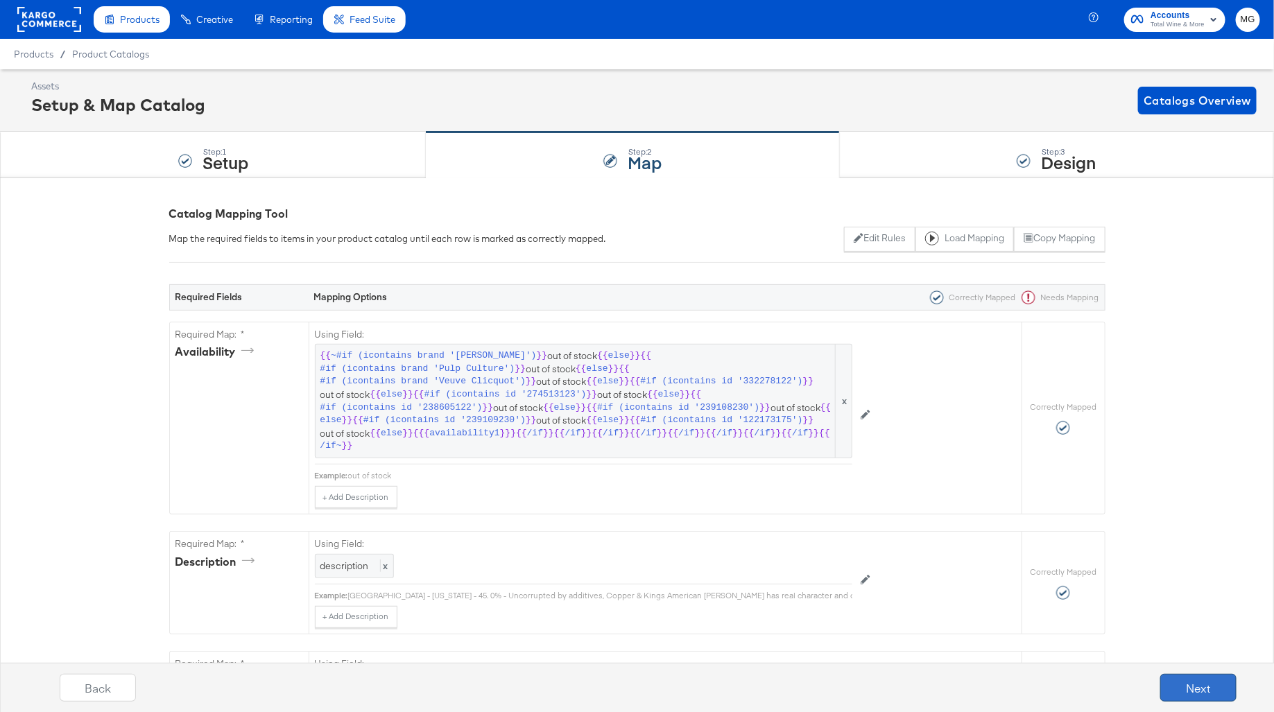
click at [1198, 684] on button "Next" at bounding box center [1198, 688] width 76 height 28
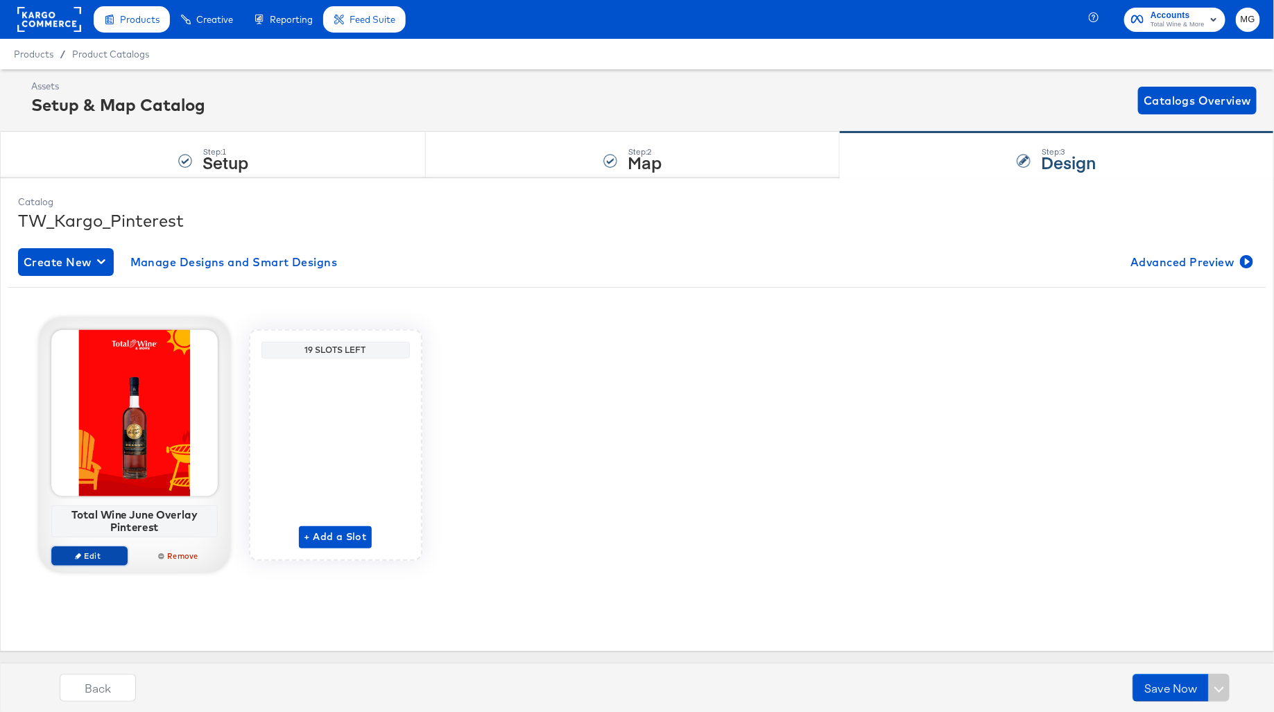
click at [98, 556] on span "Edit" at bounding box center [89, 555] width 64 height 10
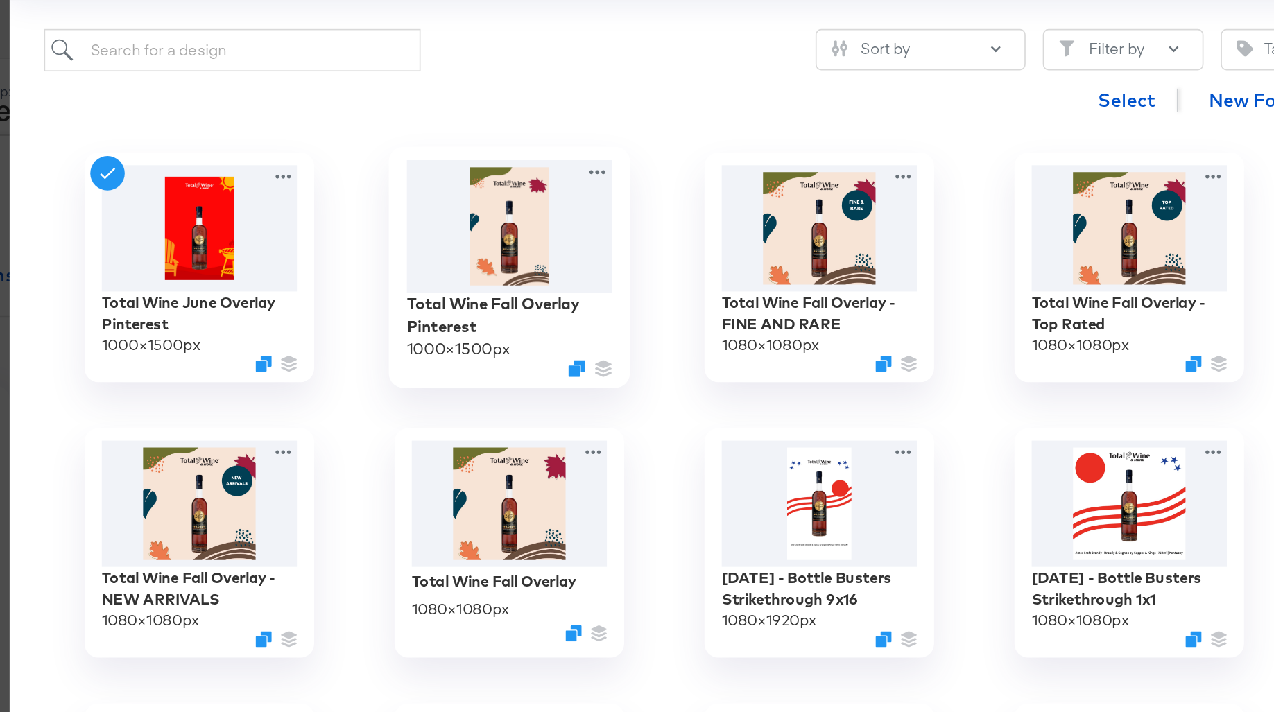
click at [544, 243] on img at bounding box center [522, 233] width 124 height 80
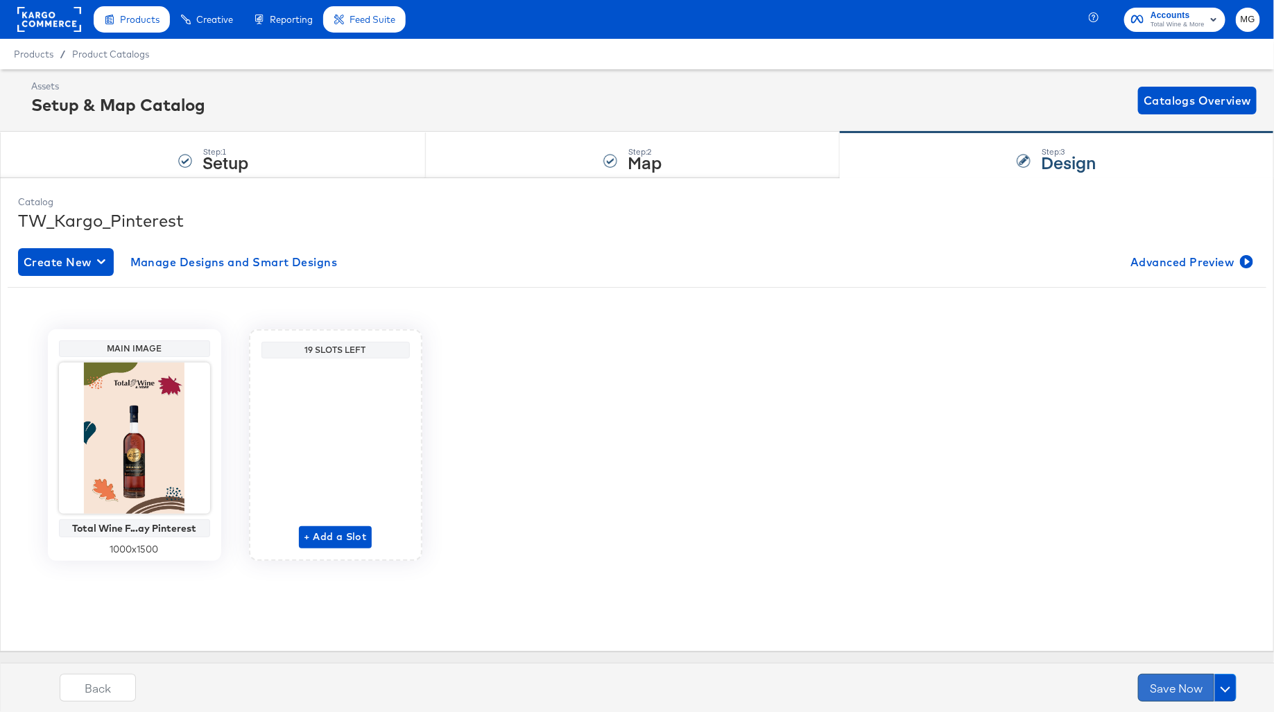
click at [1187, 683] on button "Save Now" at bounding box center [1176, 688] width 76 height 28
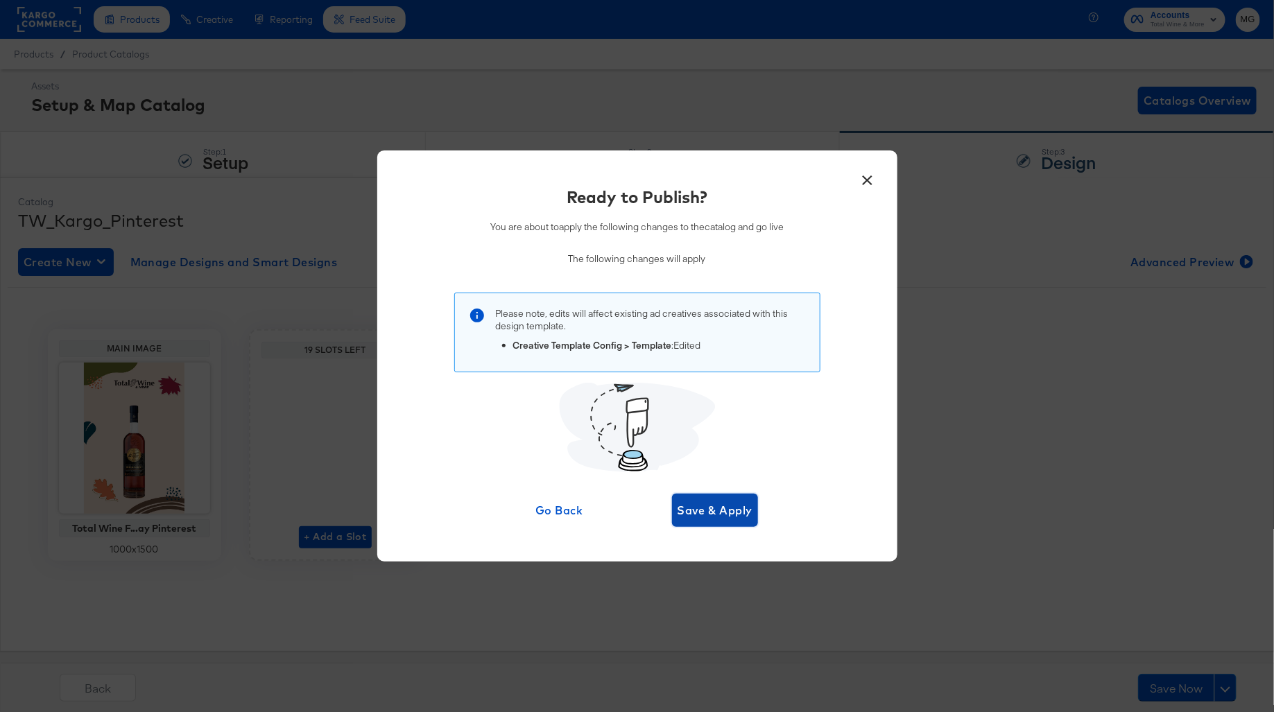
click at [718, 498] on button "Save & Apply" at bounding box center [715, 510] width 87 height 33
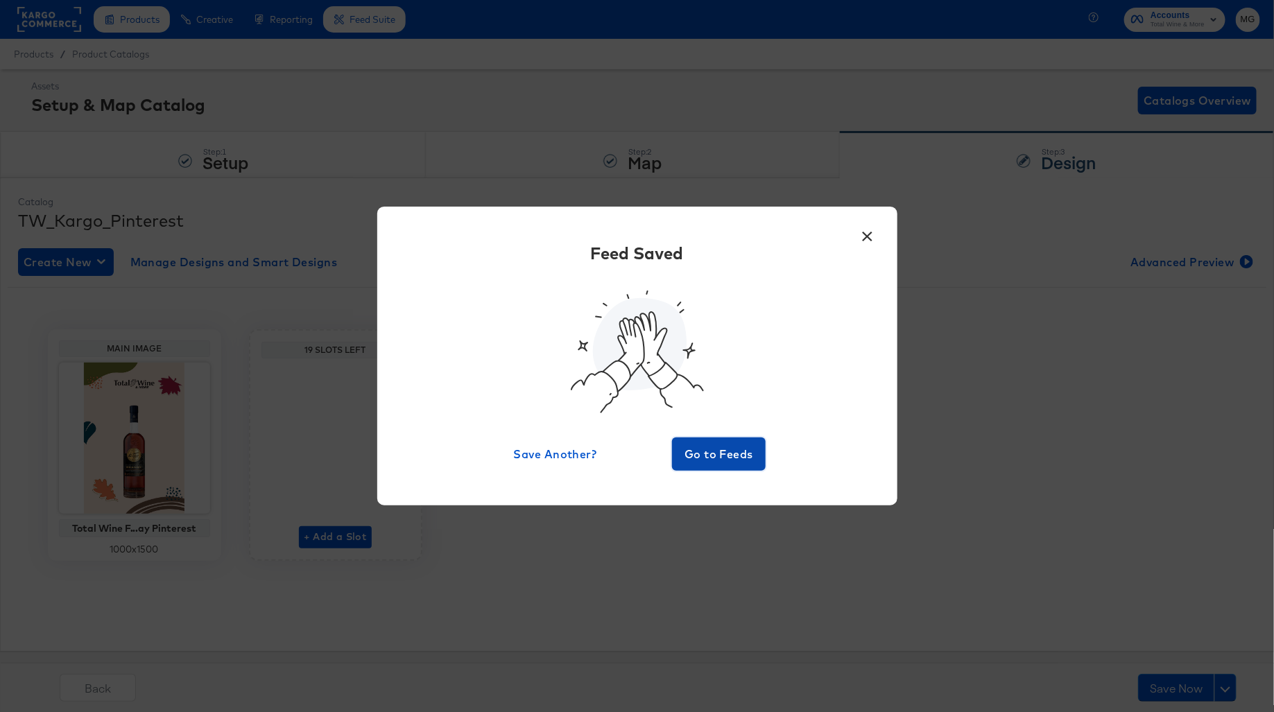
click at [706, 466] on button "Go to Feeds" at bounding box center [719, 453] width 94 height 33
